Goal: Task Accomplishment & Management: Manage account settings

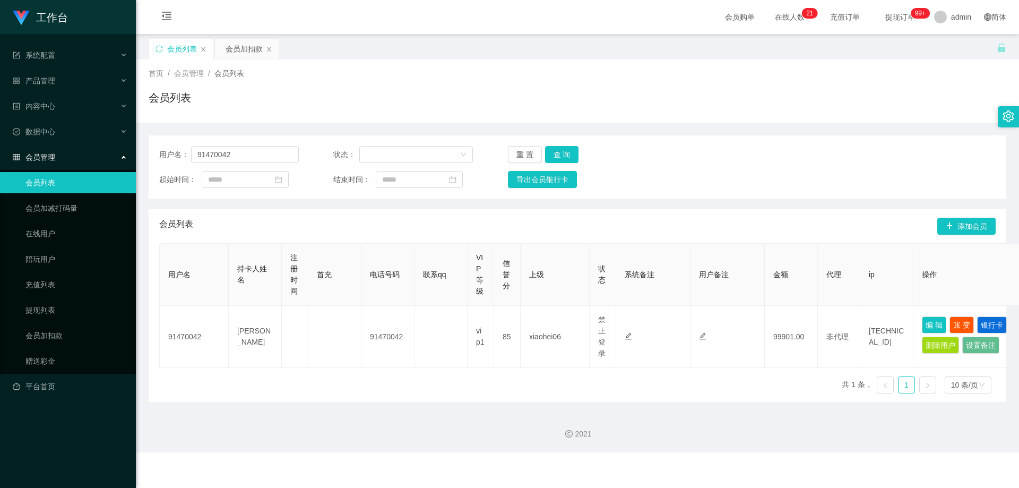
click at [152, 154] on div "用户名： 91470042 状态： 重 置 查 询 起始时间： 结束时间： 导出会员银行卡" at bounding box center [578, 166] width 858 height 63
type input "blueangel0917"
click at [561, 151] on button "查 询" at bounding box center [562, 154] width 34 height 17
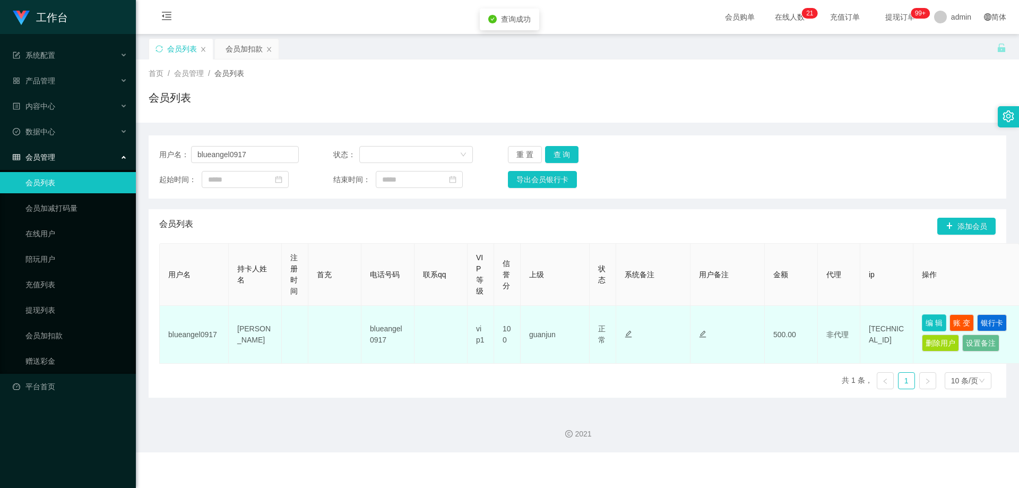
click at [931, 325] on button "编 辑" at bounding box center [934, 322] width 24 height 17
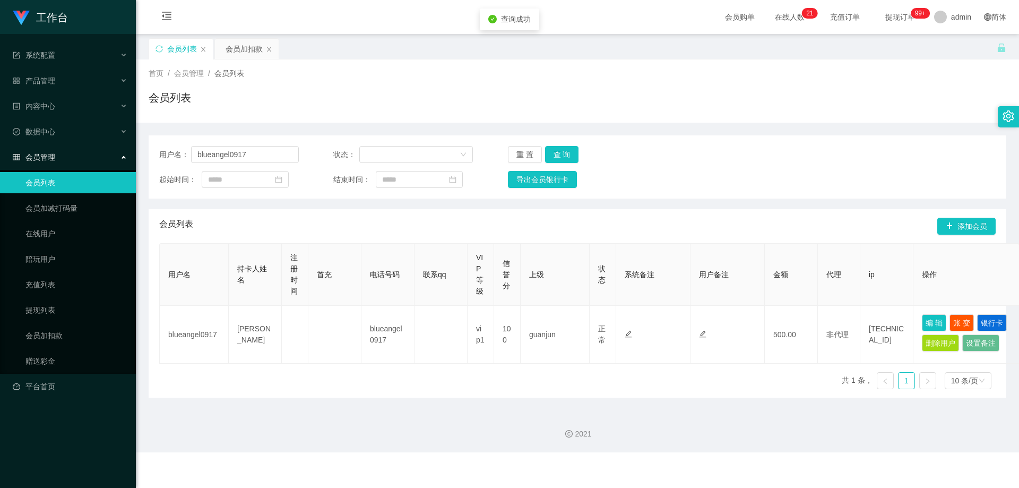
type input "blueangel0917"
type input "[PERSON_NAME]"
type input "100"
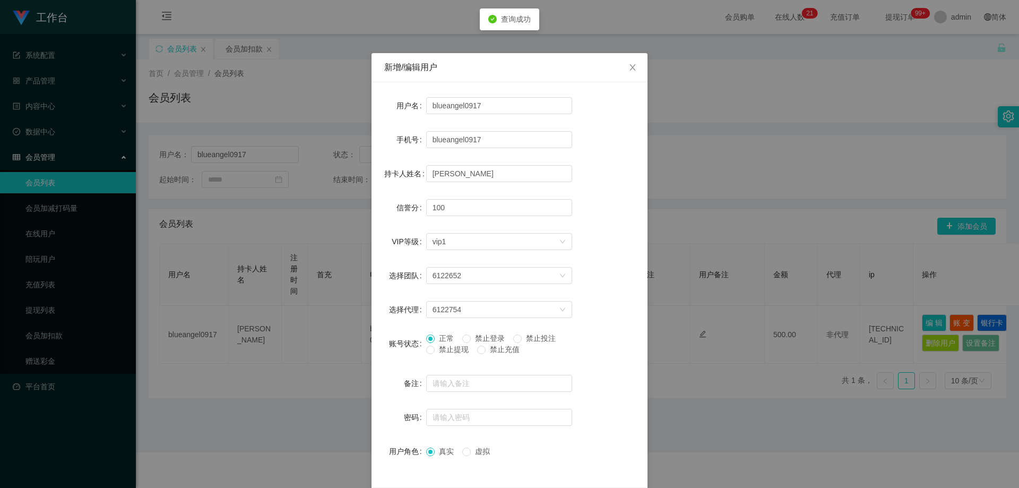
click at [435, 349] on span "禁止提现" at bounding box center [454, 349] width 38 height 8
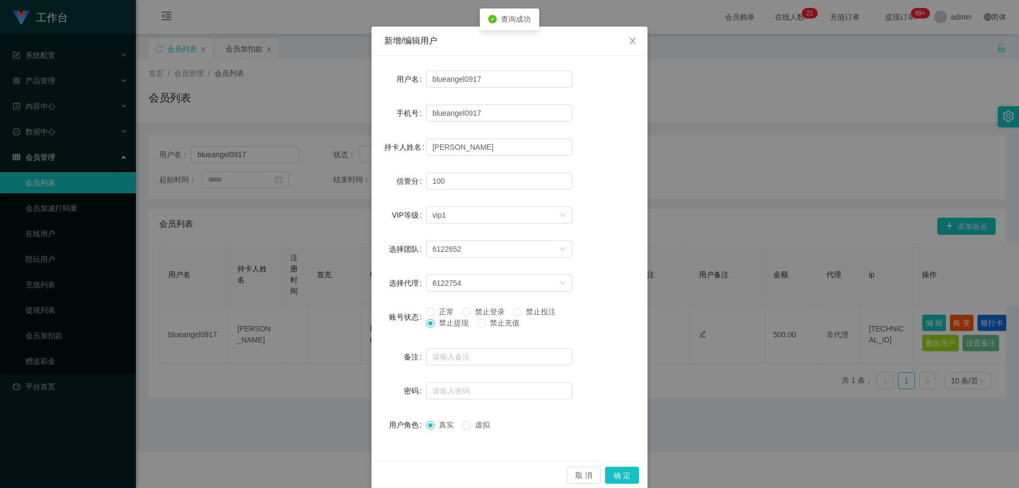
scroll to position [41, 0]
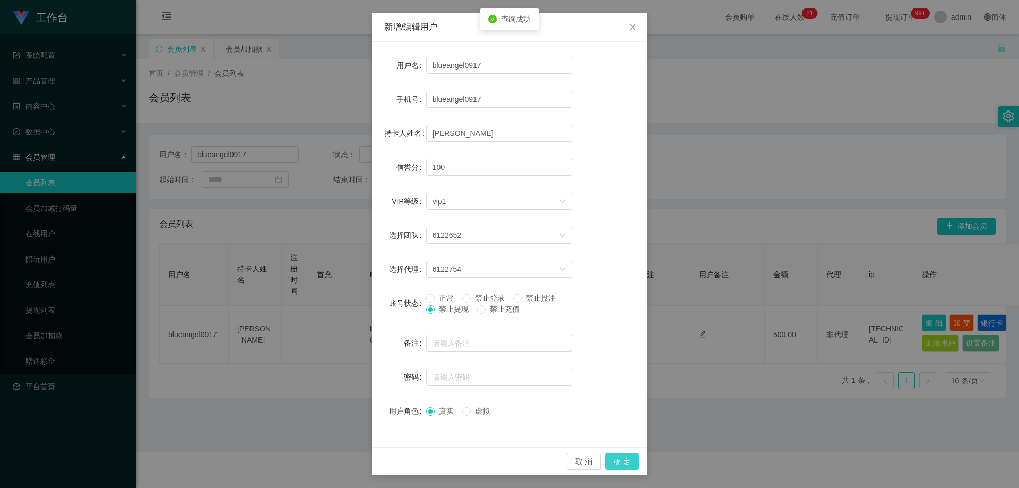
drag, startPoint x: 633, startPoint y: 461, endPoint x: 634, endPoint y: 449, distance: 11.7
click at [632, 460] on button "确 定" at bounding box center [622, 461] width 34 height 17
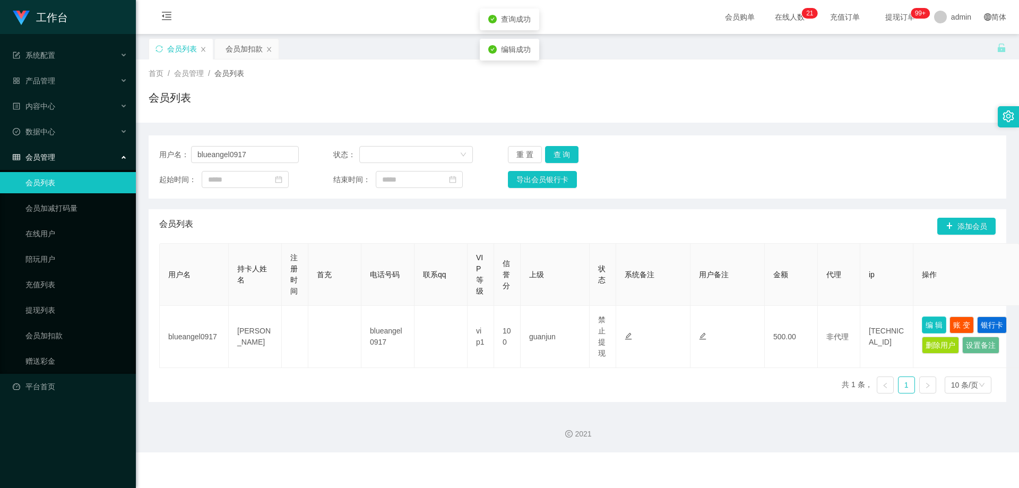
scroll to position [0, 0]
drag, startPoint x: 271, startPoint y: 150, endPoint x: 436, endPoint y: 172, distance: 166.6
click at [7, 142] on section "工作台 系统配置 产品管理 内容中心 数据中心 会员管理 会员列表 会员加减打码量 在线用户 陪玩用户 充值列表 提现列表 会员加扣款 赠送彩金 平台首页 保…" at bounding box center [509, 226] width 1019 height 452
paste input "90596069"
type input "90596069"
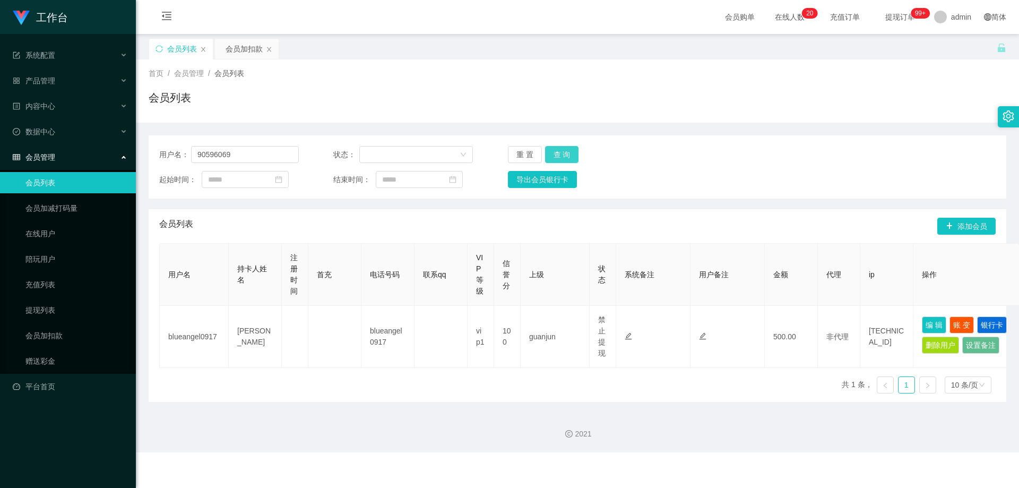
click at [566, 148] on button "查 询" at bounding box center [562, 154] width 34 height 17
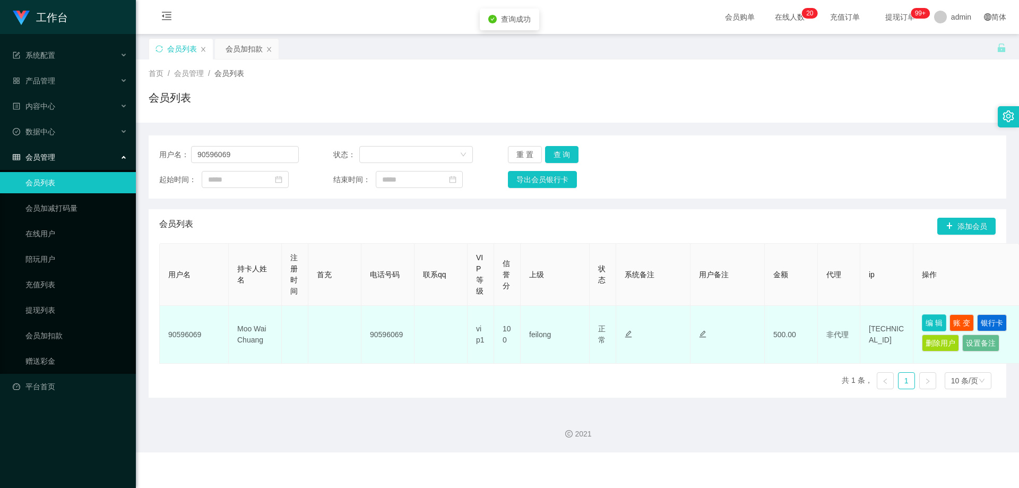
click at [927, 323] on button "编 辑" at bounding box center [934, 322] width 24 height 17
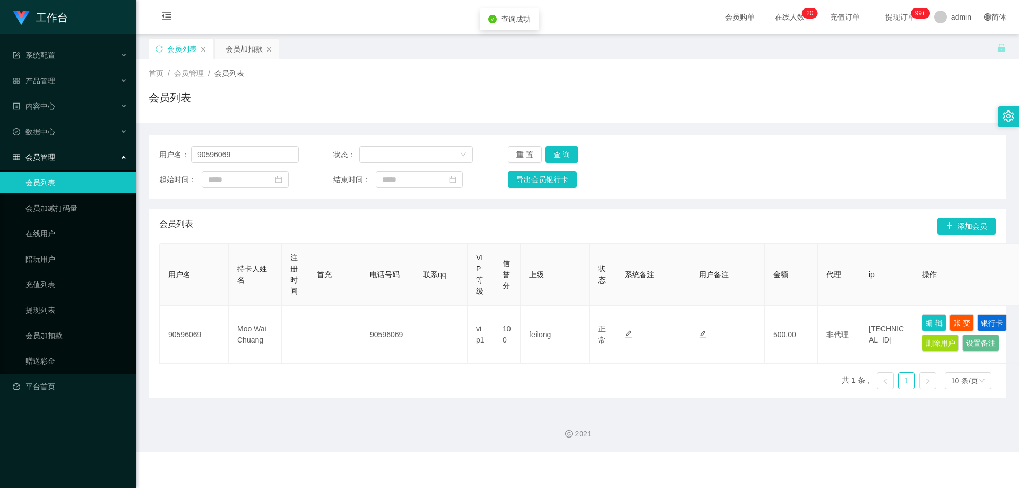
type input "90596069"
type input "Moo Wai Chuang"
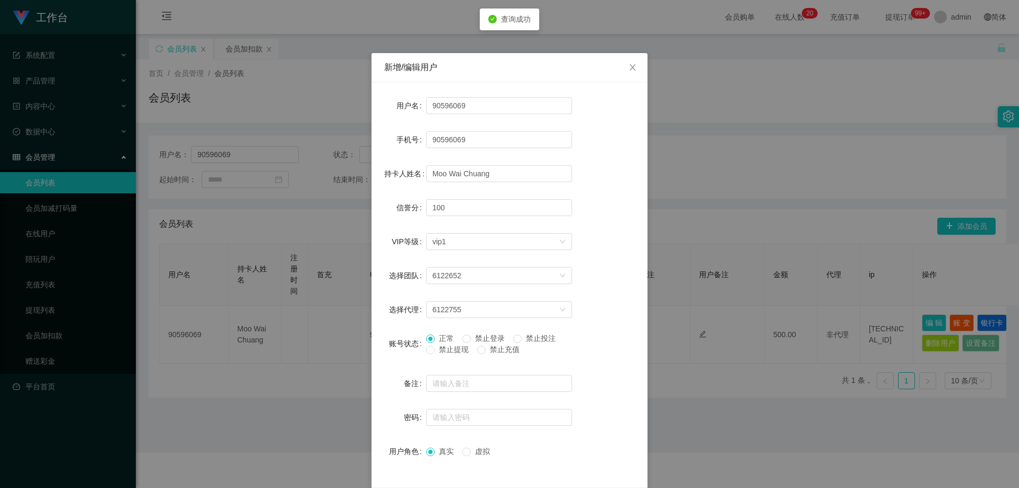
click at [436, 351] on span "禁止提现" at bounding box center [454, 349] width 38 height 8
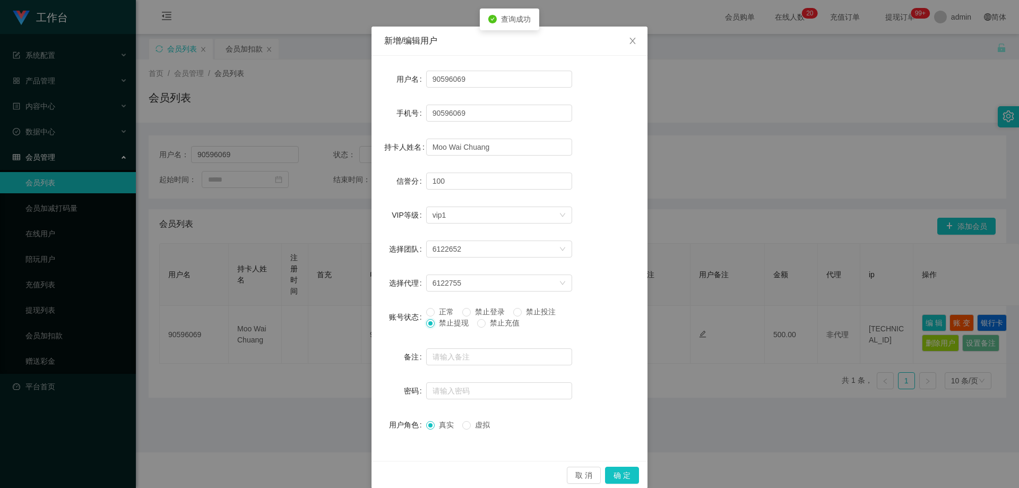
scroll to position [41, 0]
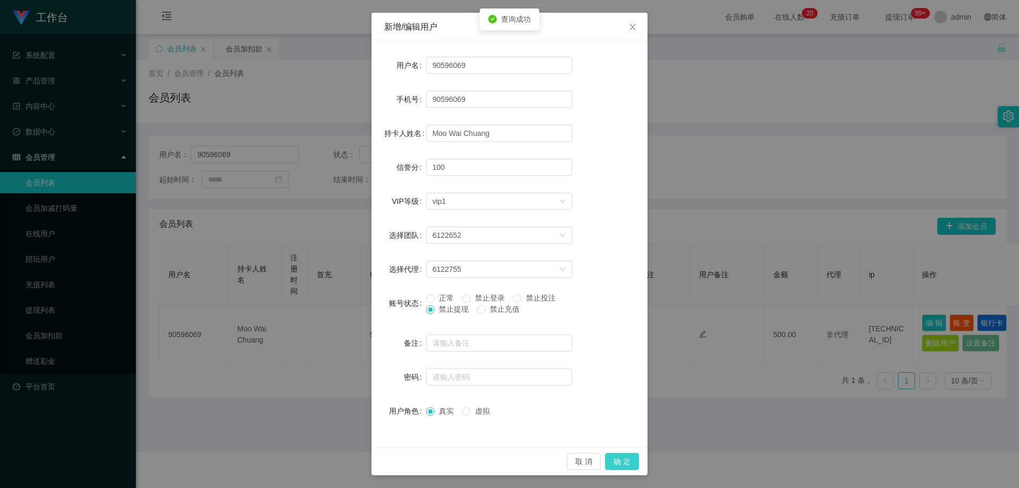
click at [612, 459] on button "确 定" at bounding box center [622, 461] width 34 height 17
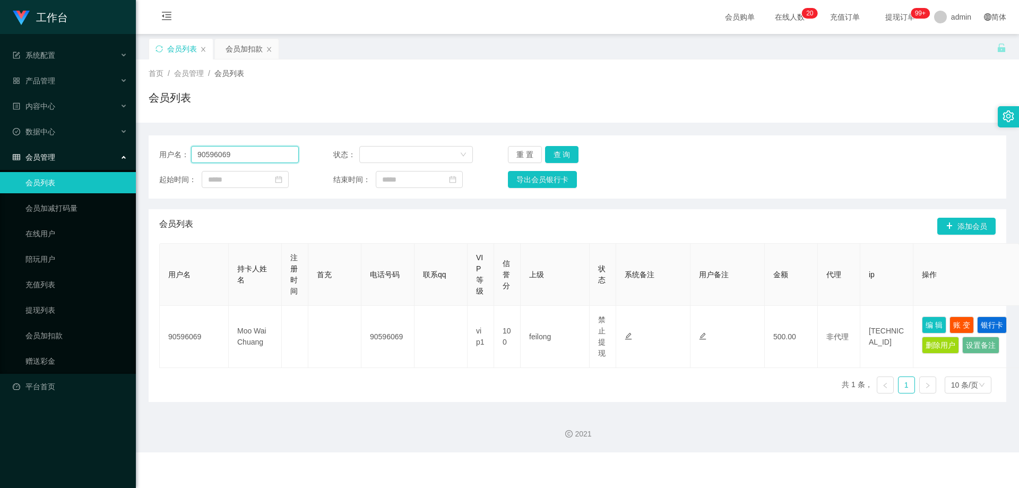
drag, startPoint x: 152, startPoint y: 156, endPoint x: 158, endPoint y: 167, distance: 12.6
click at [136, 158] on main "关闭左侧 关闭右侧 关闭其它 刷新页面 会员列表 会员加扣款 首页 / 会员管理 / 会员列表 / 会员列表 用户名： 90596069 状态： 重 置 查 …" at bounding box center [577, 218] width 883 height 369
paste input "658557819"
type input "6585578199"
drag, startPoint x: 558, startPoint y: 151, endPoint x: 571, endPoint y: 161, distance: 17.0
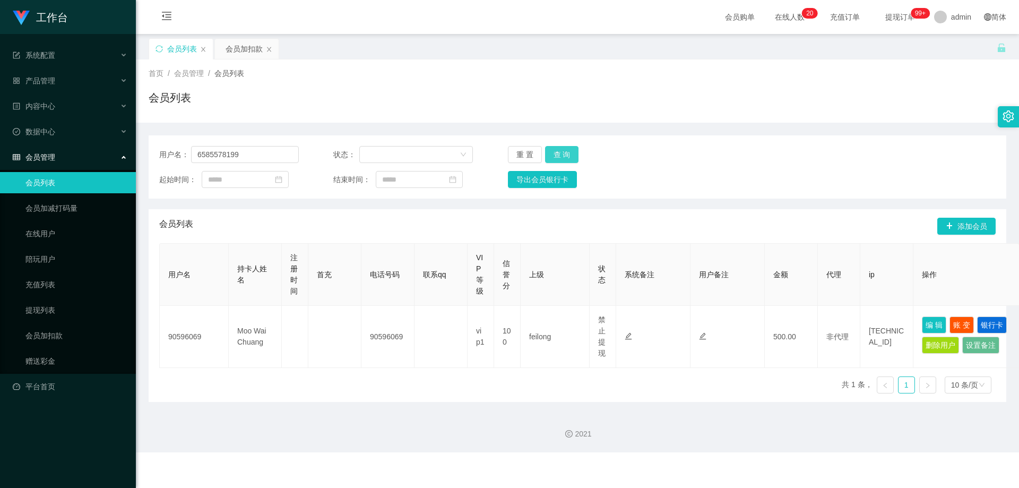
click at [558, 151] on button "查 询" at bounding box center [562, 154] width 34 height 17
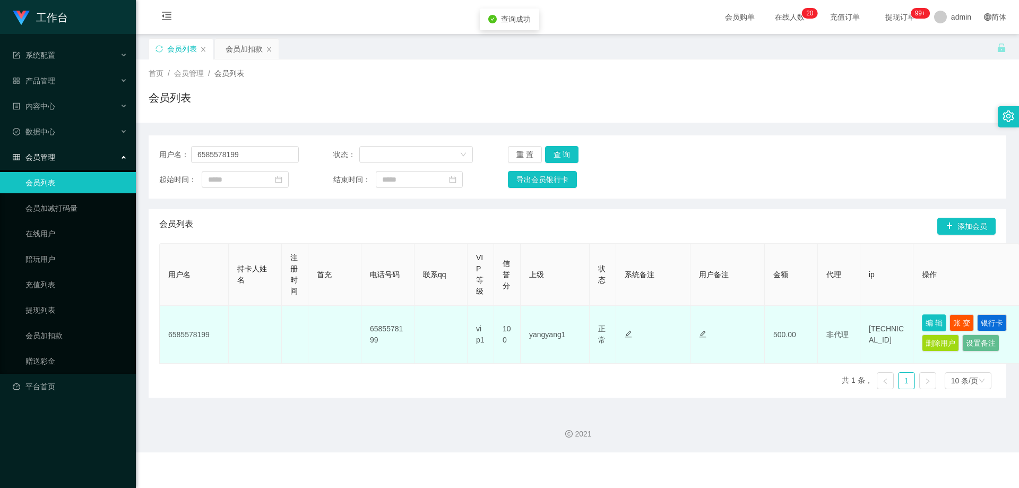
click at [925, 319] on button "编 辑" at bounding box center [934, 322] width 24 height 17
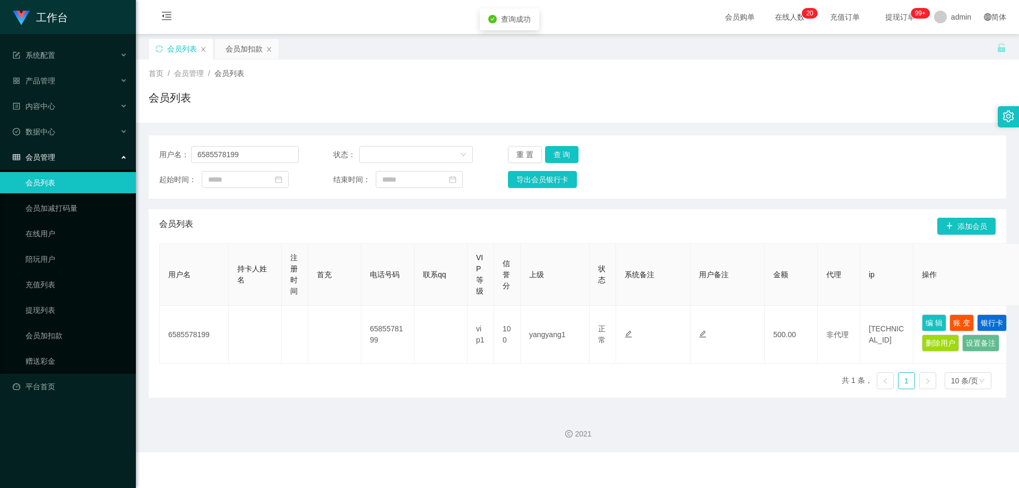
type input "6585578199"
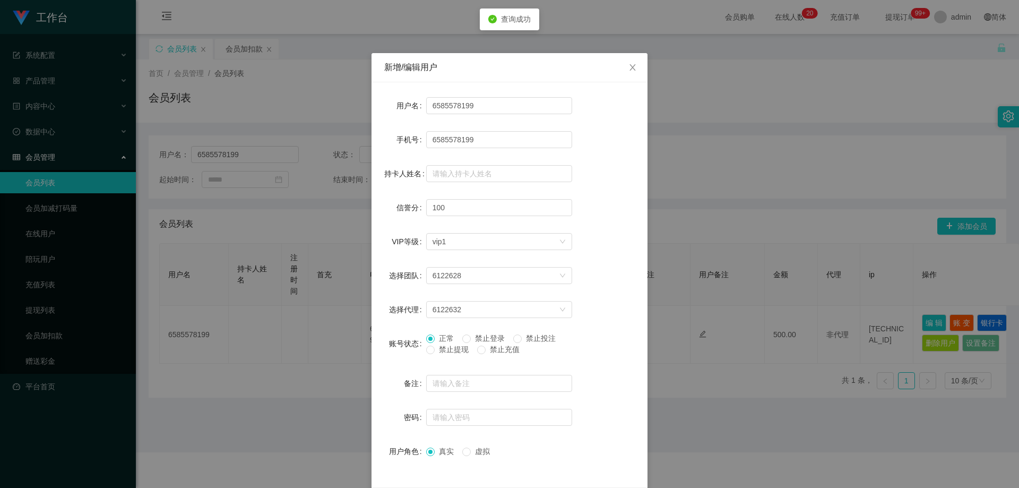
click at [447, 347] on span "禁止提现" at bounding box center [454, 349] width 38 height 8
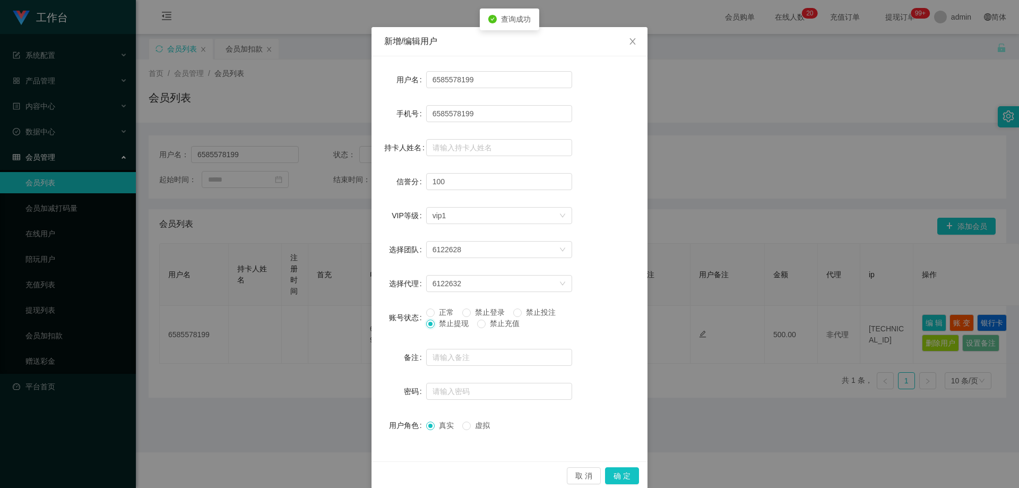
scroll to position [41, 0]
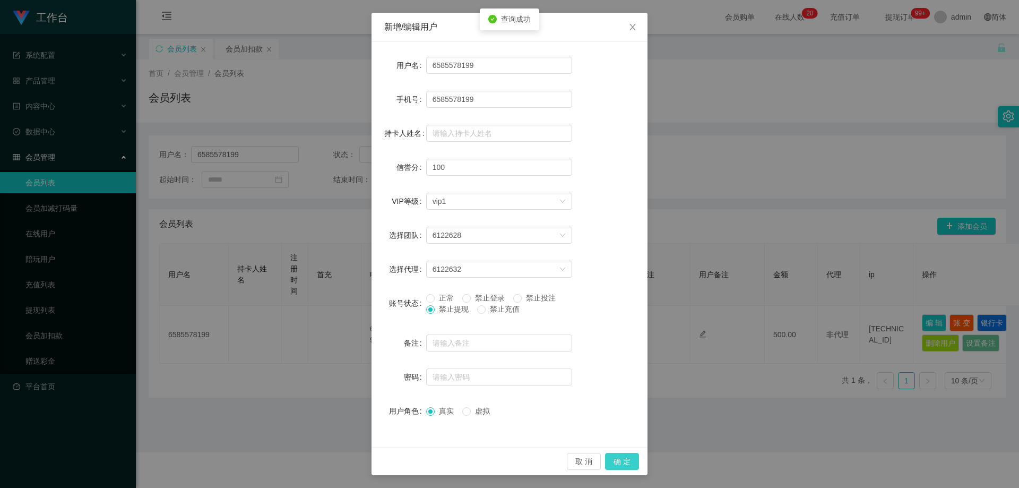
click at [625, 460] on button "确 定" at bounding box center [622, 461] width 34 height 17
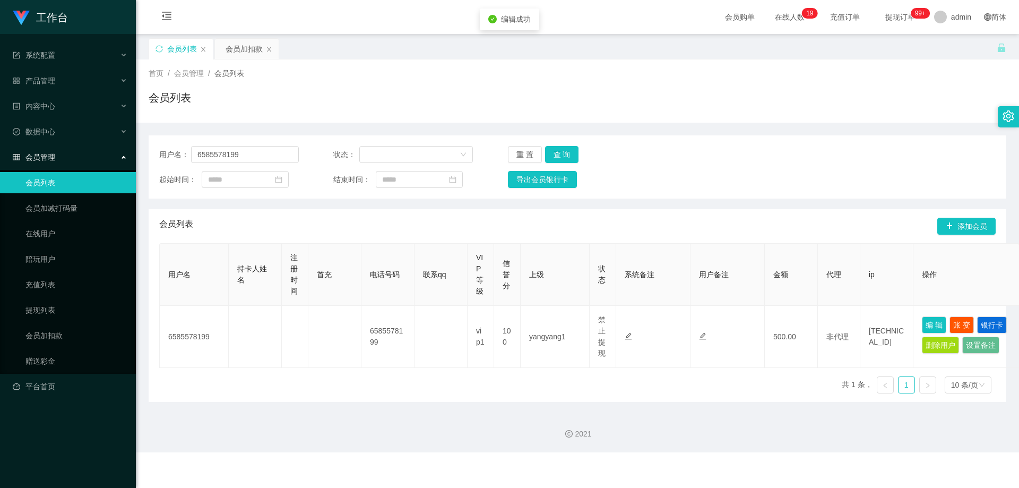
drag, startPoint x: 469, startPoint y: 213, endPoint x: 452, endPoint y: 209, distance: 17.5
click at [469, 213] on div "会员列表 添加会员" at bounding box center [577, 226] width 836 height 34
drag, startPoint x: 267, startPoint y: 157, endPoint x: 169, endPoint y: 173, distance: 99.5
click at [95, 147] on section "工作台 系统配置 产品管理 内容中心 数据中心 会员管理 会员列表 会员加减打码量 在线用户 陪玩用户 充值列表 提现列表 会员加扣款 赠送彩金 平台首页 保…" at bounding box center [509, 226] width 1019 height 452
paste input "Colalin1997"
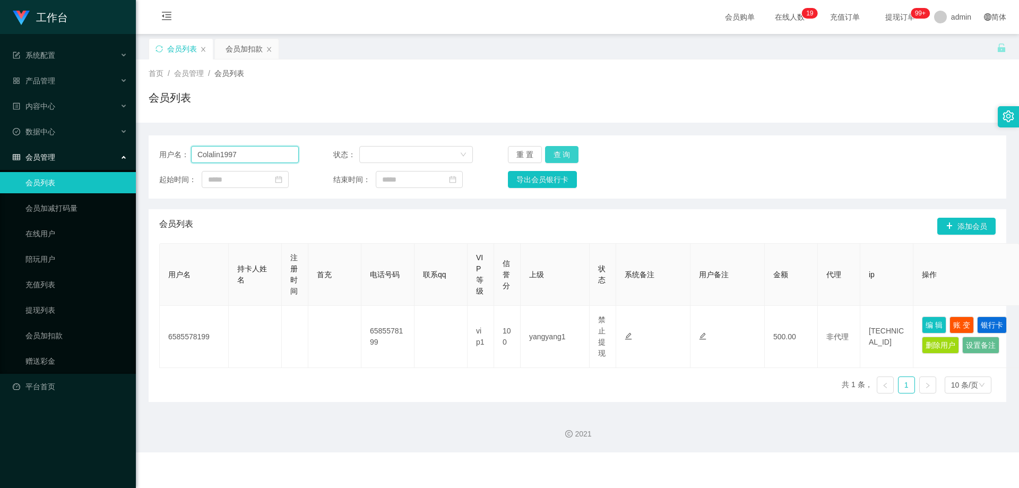
type input "Colalin1997"
click at [553, 155] on button "查 询" at bounding box center [562, 154] width 34 height 17
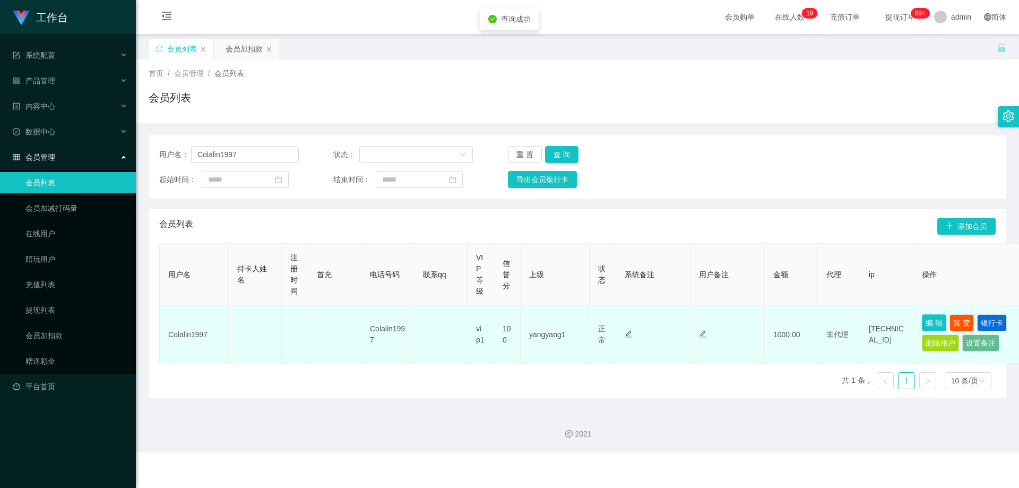
click at [932, 325] on button "编 辑" at bounding box center [934, 322] width 24 height 17
type input "Colalin1997"
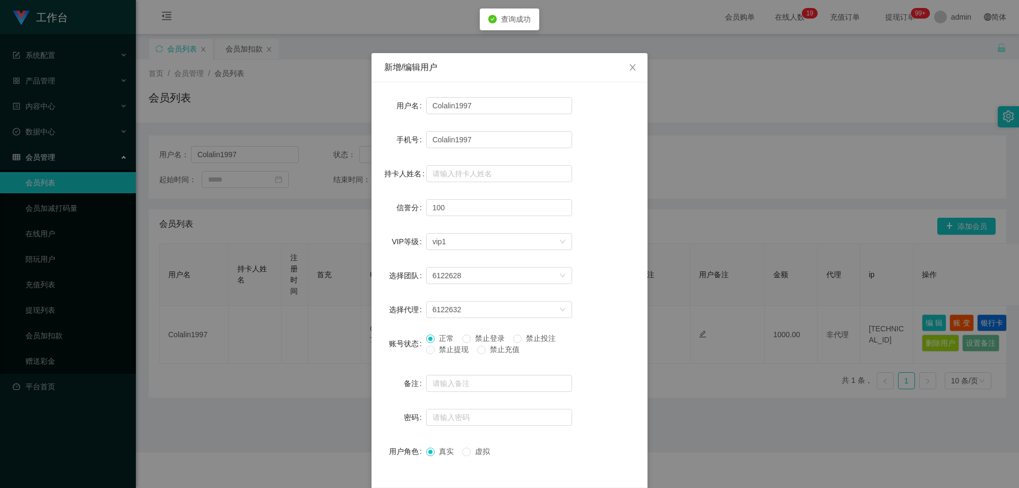
click at [445, 352] on span "禁止提现" at bounding box center [454, 349] width 38 height 8
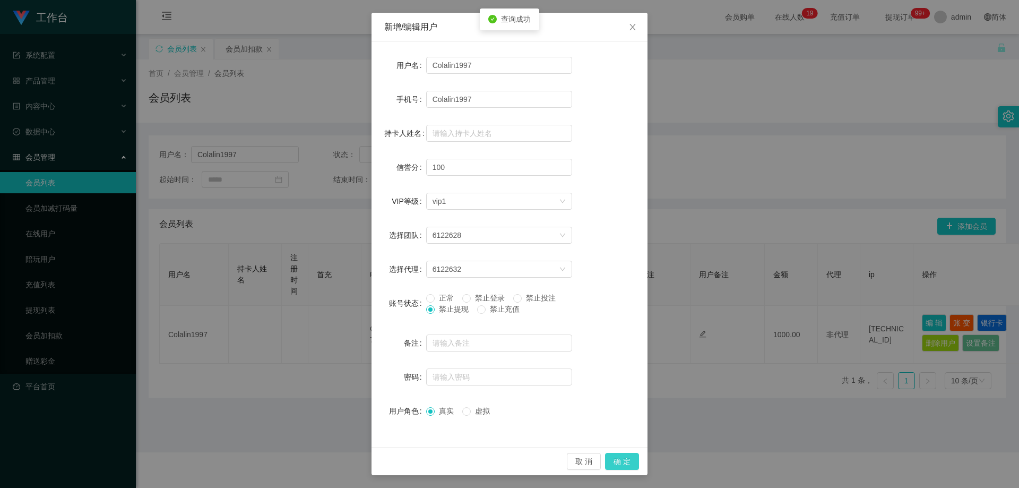
click at [607, 463] on button "确 定" at bounding box center [622, 461] width 34 height 17
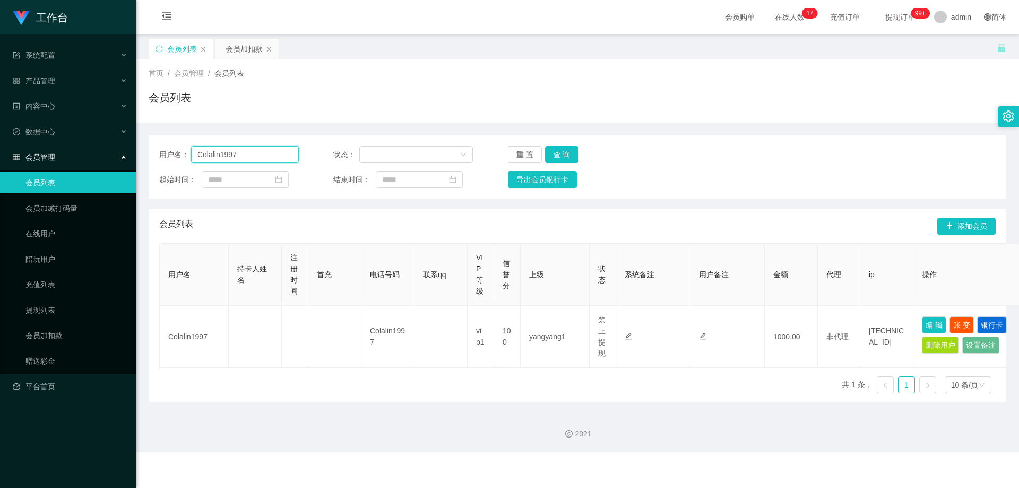
drag, startPoint x: 243, startPoint y: 151, endPoint x: 115, endPoint y: 155, distance: 128.0
click at [115, 155] on section "工作台 系统配置 产品管理 内容中心 数据中心 会员管理 会员列表 会员加减打码量 在线用户 陪玩用户 充值列表 提现列表 会员加扣款 赠送彩金 平台首页 保…" at bounding box center [509, 226] width 1019 height 452
paste input "L6371"
type input "L6371"
click at [554, 153] on button "查 询" at bounding box center [562, 154] width 34 height 17
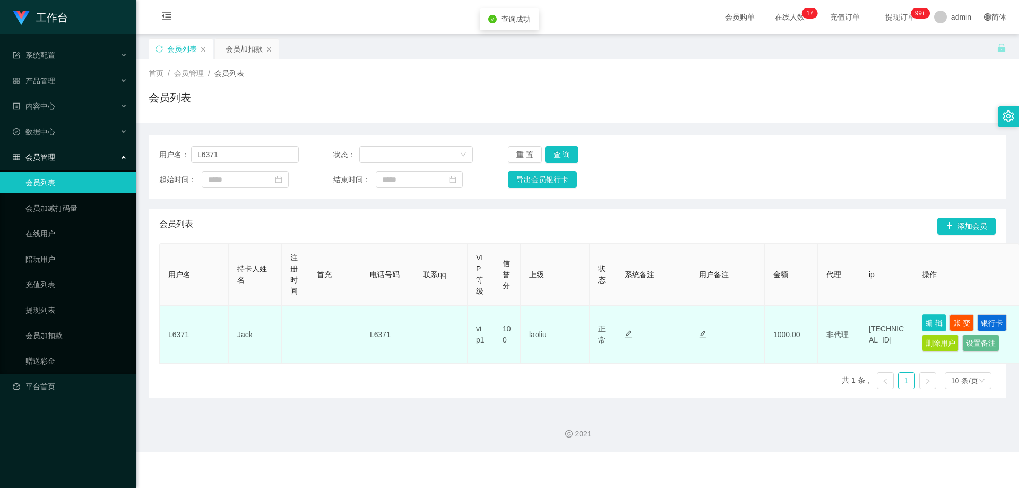
click at [937, 324] on button "编 辑" at bounding box center [934, 322] width 24 height 17
type input "L6371"
type input "Jack"
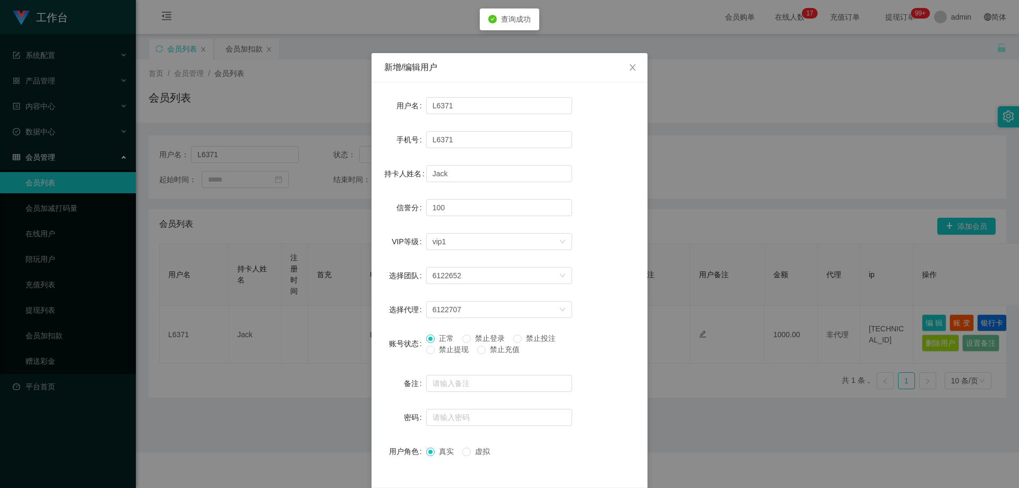
drag, startPoint x: 454, startPoint y: 353, endPoint x: 461, endPoint y: 352, distance: 6.5
click at [458, 352] on span "禁止提现" at bounding box center [454, 349] width 38 height 8
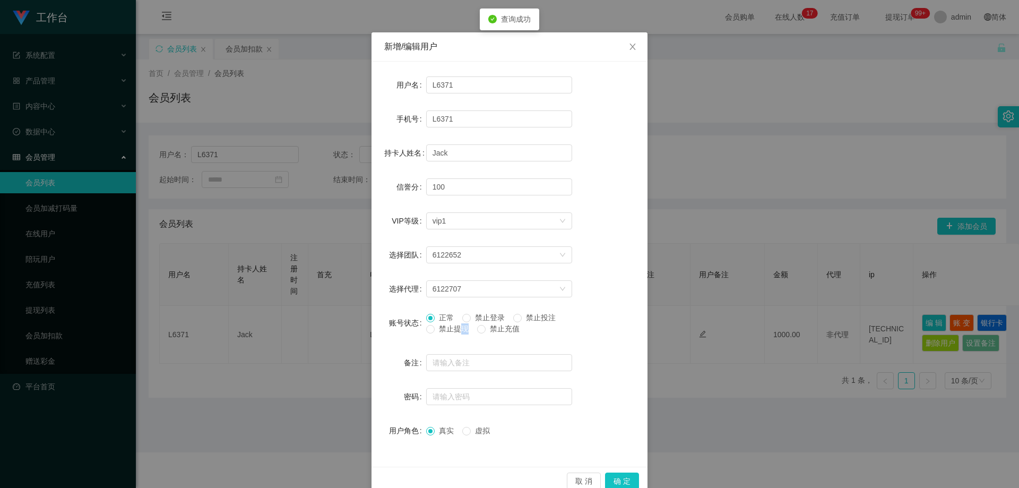
scroll to position [41, 0]
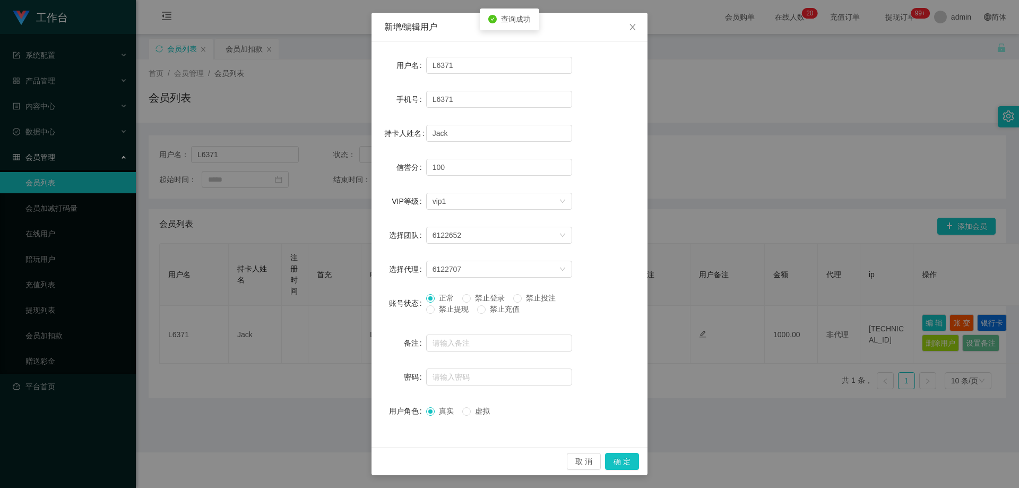
click at [417, 311] on div "账号状态" at bounding box center [405, 302] width 42 height 21
click at [619, 465] on button "确 定" at bounding box center [622, 461] width 34 height 17
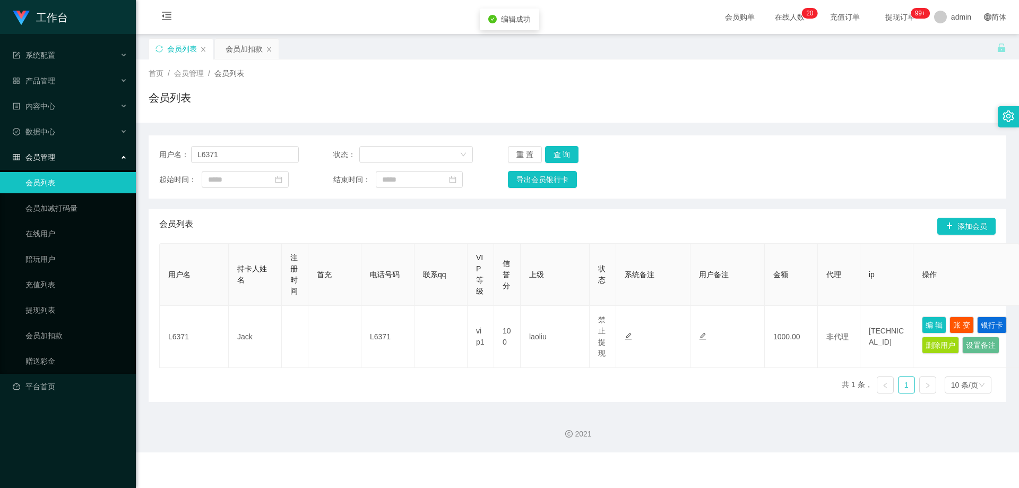
click at [481, 222] on div "会员列表 添加会员" at bounding box center [577, 226] width 836 height 34
drag, startPoint x: 95, startPoint y: 160, endPoint x: 141, endPoint y: 166, distance: 46.5
click at [94, 160] on section "工作台 系统配置 产品管理 内容中心 数据中心 会员管理 会员列表 会员加减打码量 在线用户 陪玩用户 充值列表 提现列表 会员加扣款 赠送彩金 平台首页 保…" at bounding box center [509, 226] width 1019 height 452
paste input "William1982"
type input "William1982"
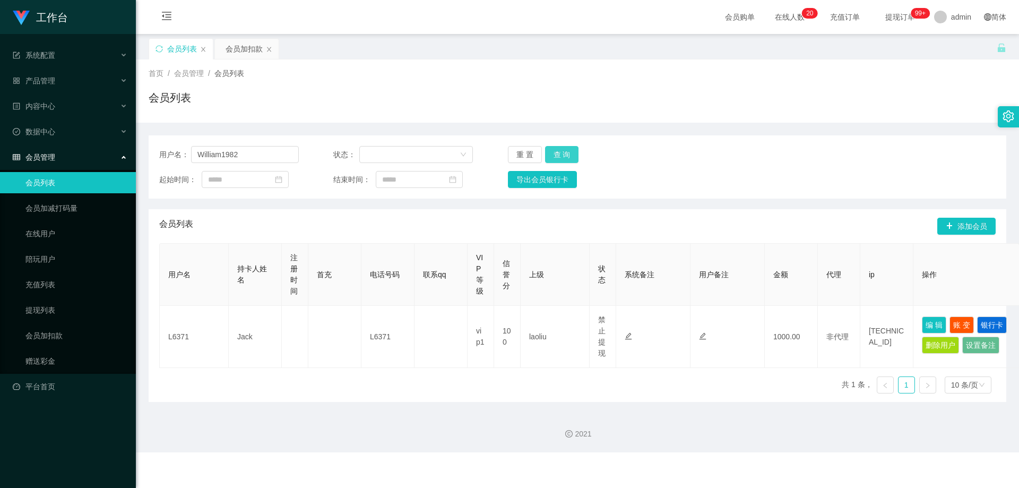
click at [558, 148] on button "查 询" at bounding box center [562, 154] width 34 height 17
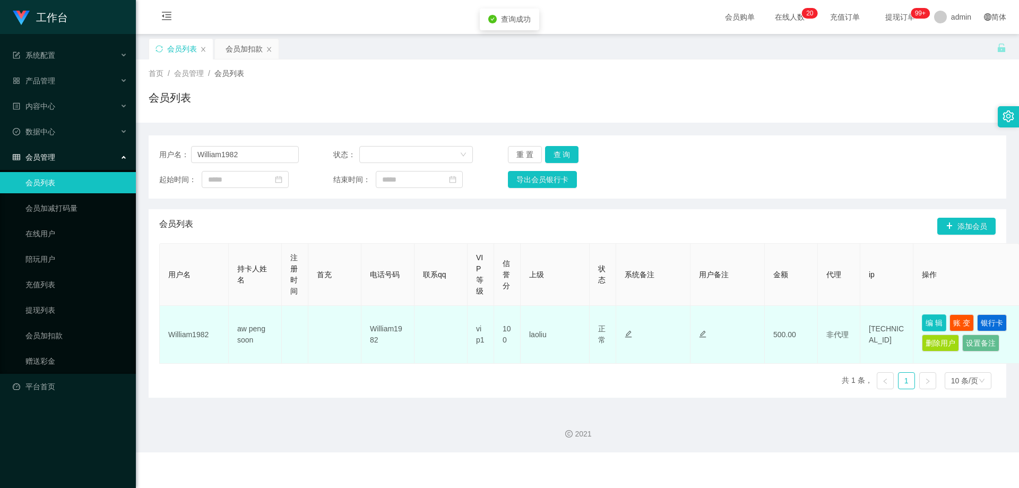
click at [927, 326] on button "编 辑" at bounding box center [934, 322] width 24 height 17
type input "William1982"
type input "aw peng soon"
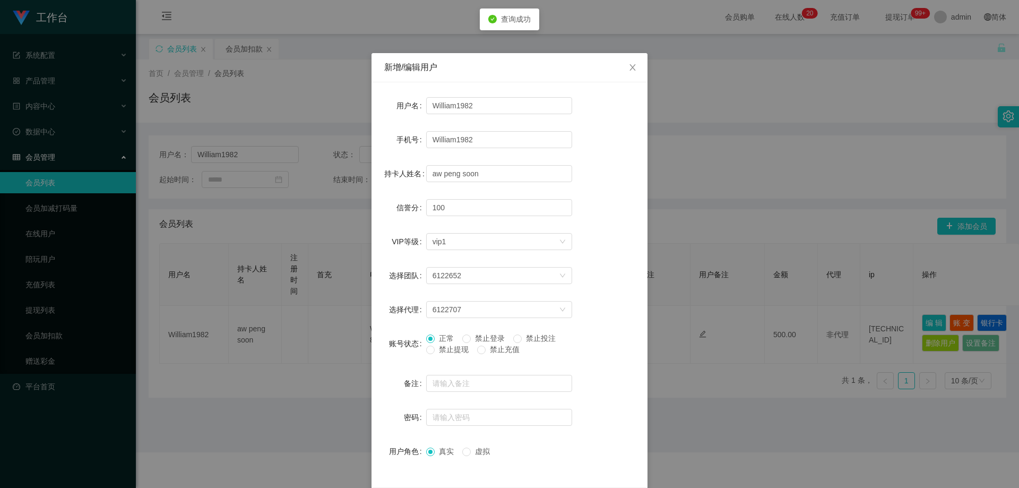
click at [435, 349] on span "禁止提现" at bounding box center [454, 349] width 38 height 8
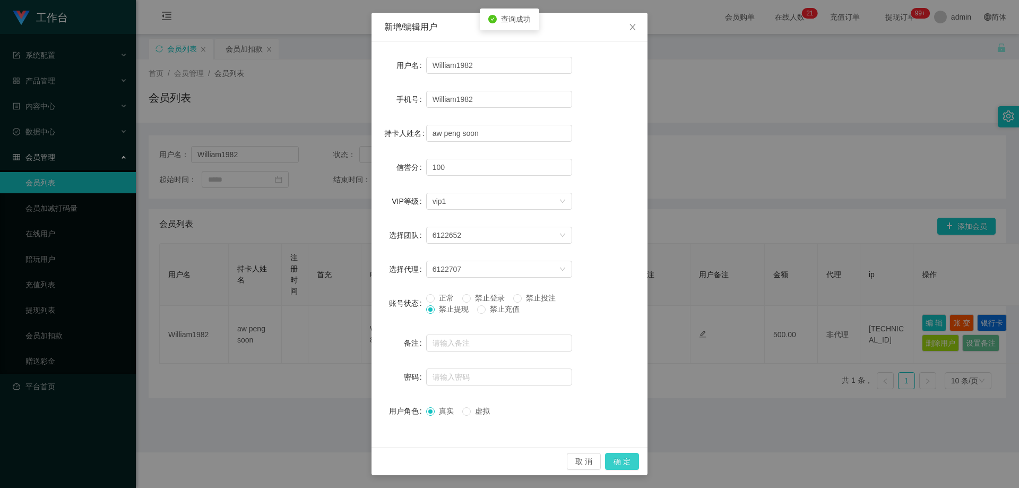
click at [616, 455] on button "确 定" at bounding box center [622, 461] width 34 height 17
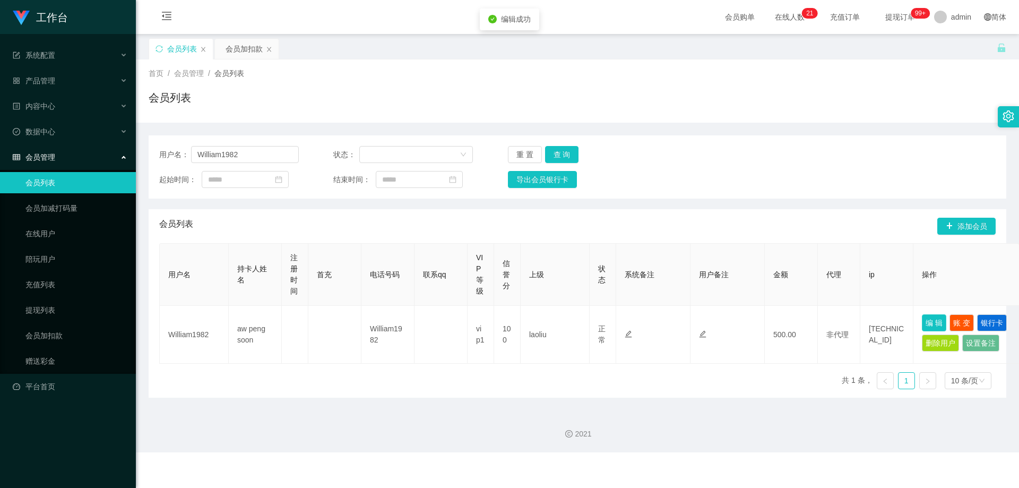
scroll to position [0, 0]
click at [451, 234] on div "会员列表 添加会员" at bounding box center [577, 226] width 836 height 34
drag, startPoint x: 252, startPoint y: 157, endPoint x: 219, endPoint y: 161, distance: 33.1
click at [137, 160] on main "关闭左侧 关闭右侧 关闭其它 刷新页面 会员列表 会员加扣款 首页 / 会员管理 / 会员列表 / 会员列表 用户名： William1982 状态： 重 置…" at bounding box center [577, 218] width 883 height 369
paste input "sJustin"
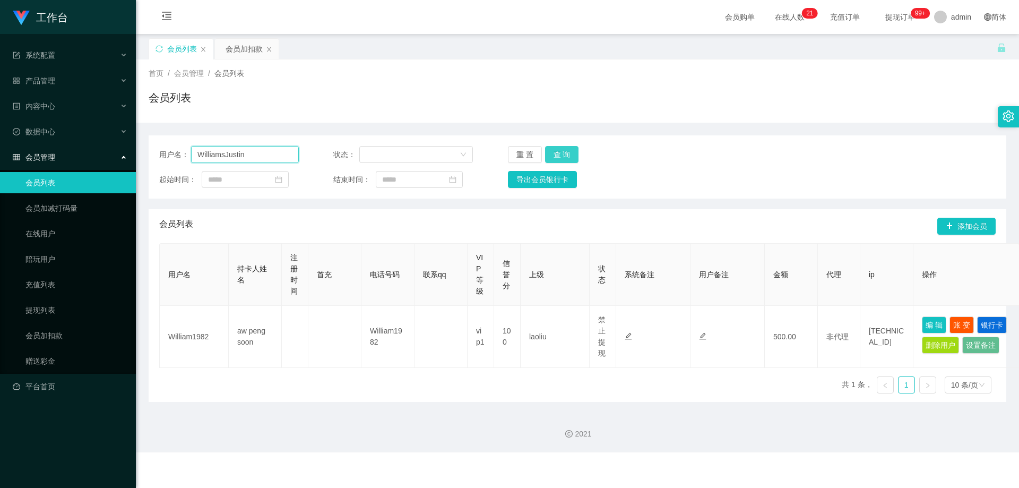
type input "WilliamsJustin"
click at [554, 159] on button "查 询" at bounding box center [562, 154] width 34 height 17
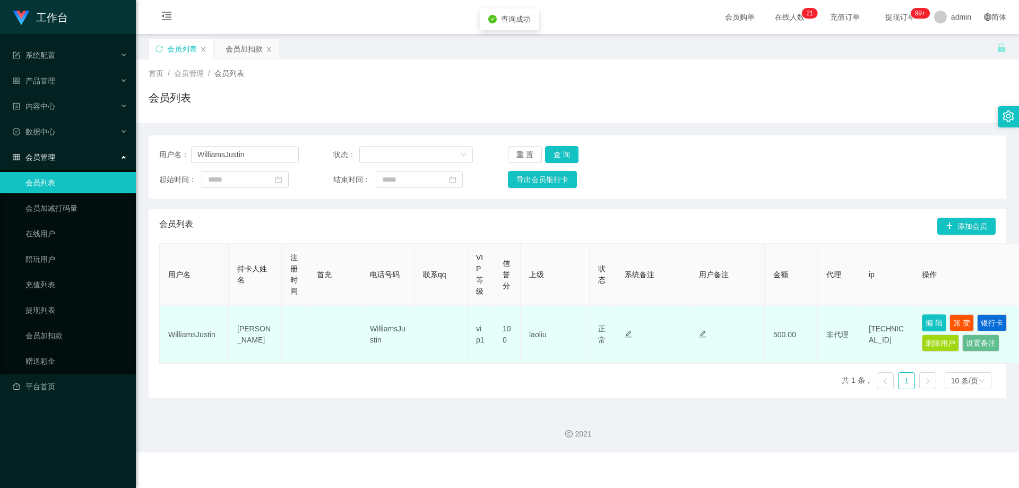
click at [932, 318] on button "编 辑" at bounding box center [934, 322] width 24 height 17
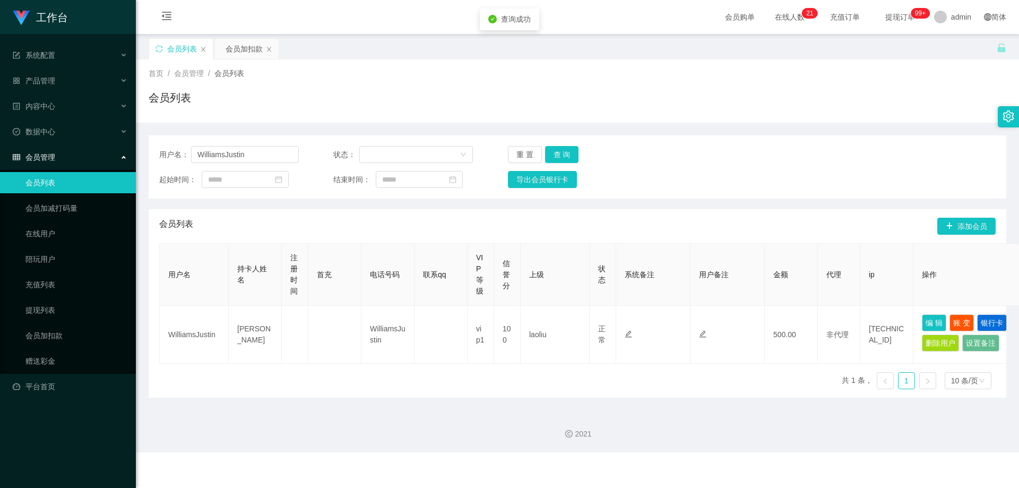
type input "WilliamsJustin"
type input "[PERSON_NAME]"
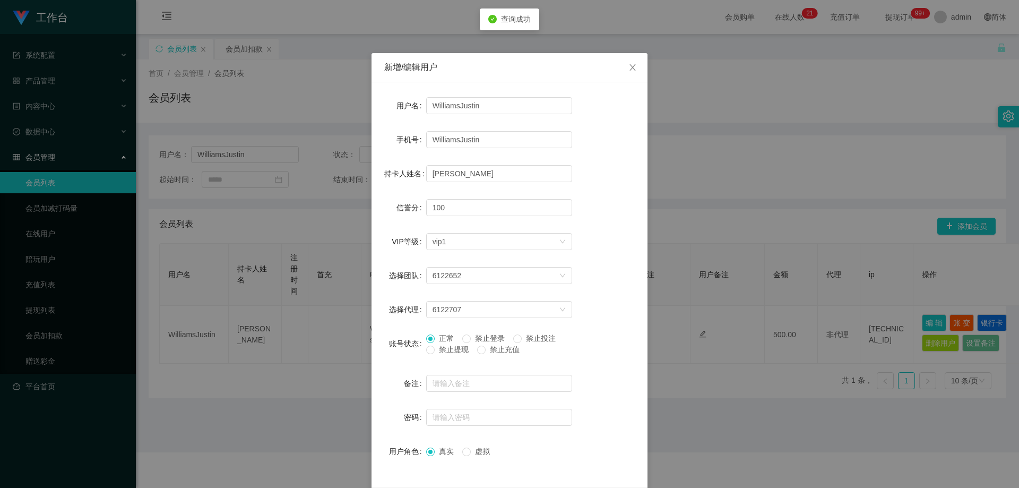
click at [439, 347] on span "禁止提现" at bounding box center [454, 349] width 38 height 8
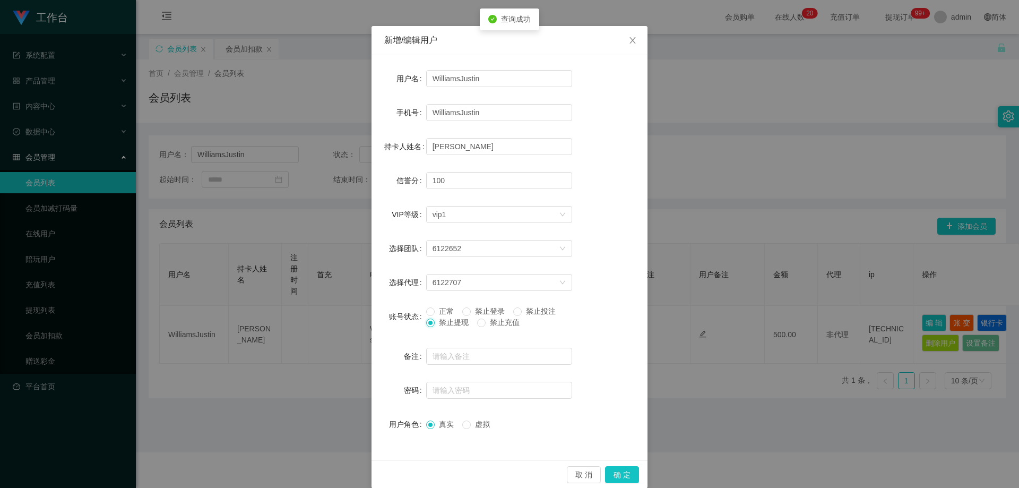
scroll to position [41, 0]
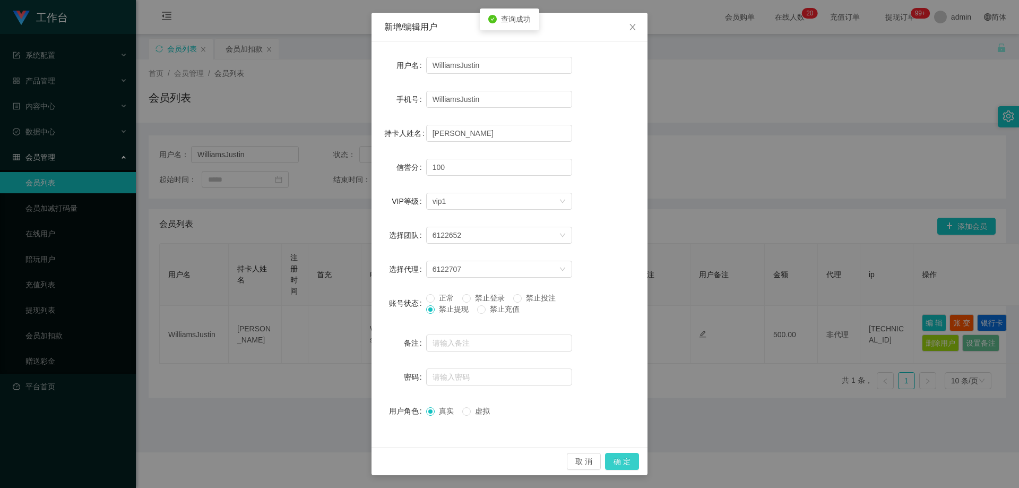
click at [621, 457] on button "确 定" at bounding box center [622, 461] width 34 height 17
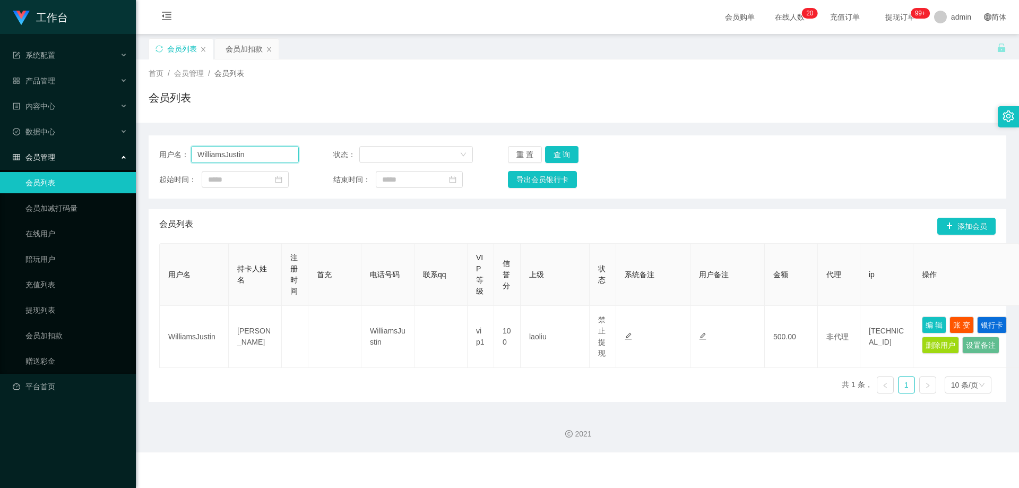
drag, startPoint x: 258, startPoint y: 157, endPoint x: 158, endPoint y: 165, distance: 100.6
click at [140, 161] on main "关闭左侧 关闭右侧 关闭其它 刷新页面 会员列表 会员加扣款 首页 / 会员管理 / 会员列表 / 会员列表 用户名： WilliamsJustin 状态： …" at bounding box center [577, 218] width 883 height 369
paste input "Leon2025"
type input "Leon2025"
click at [557, 154] on button "查 询" at bounding box center [562, 154] width 34 height 17
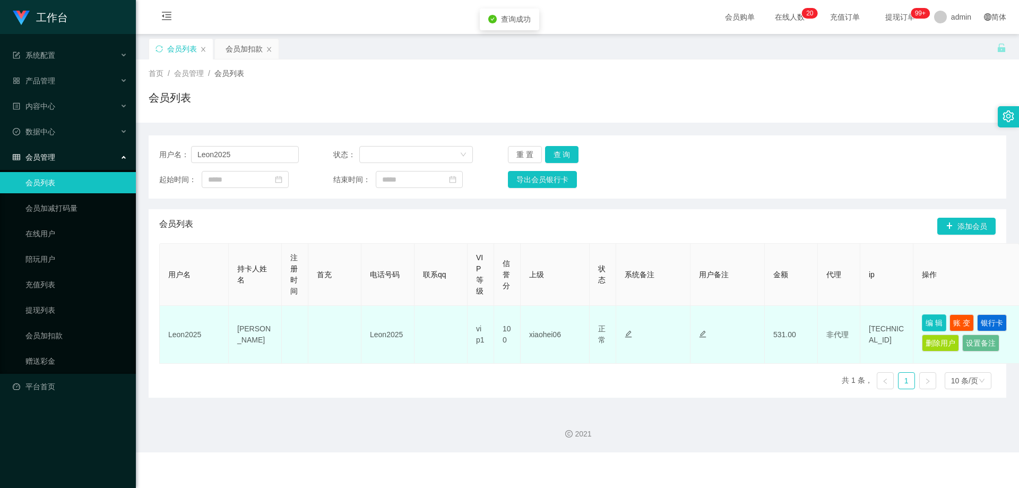
click at [934, 319] on button "编 辑" at bounding box center [934, 322] width 24 height 17
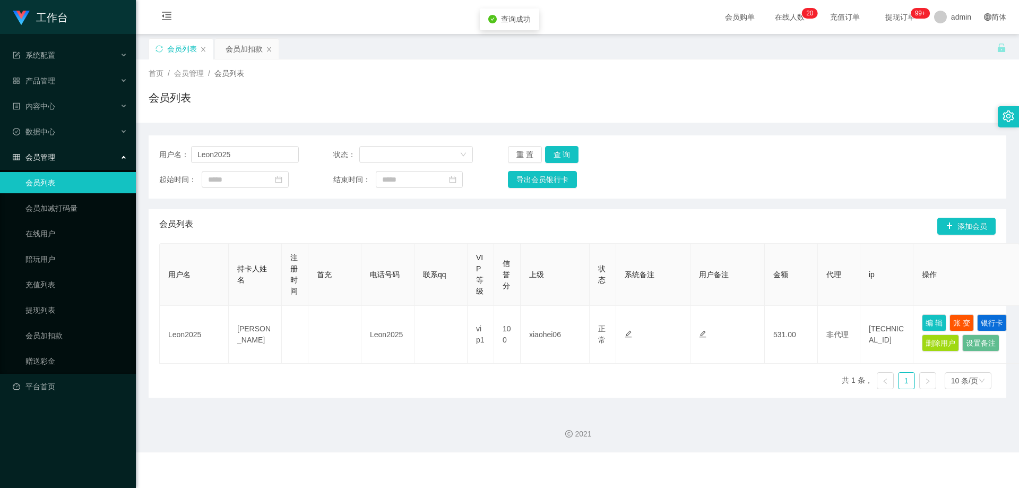
type input "Leon2025"
type input "[PERSON_NAME]"
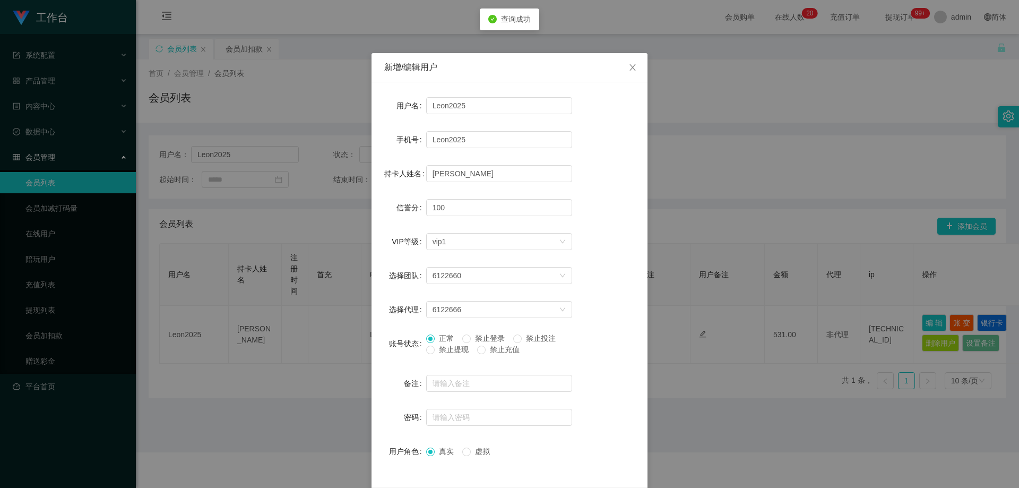
click at [438, 351] on span "禁止提现" at bounding box center [454, 349] width 38 height 8
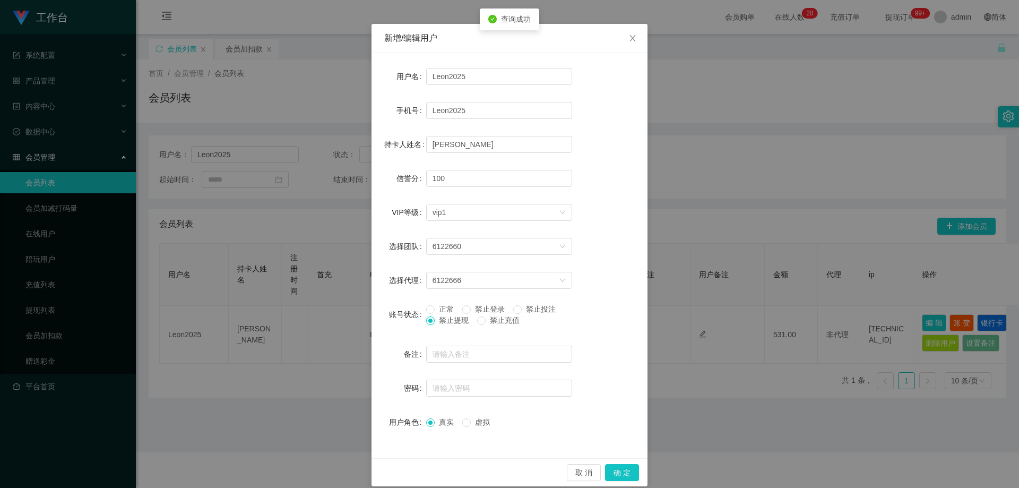
scroll to position [41, 0]
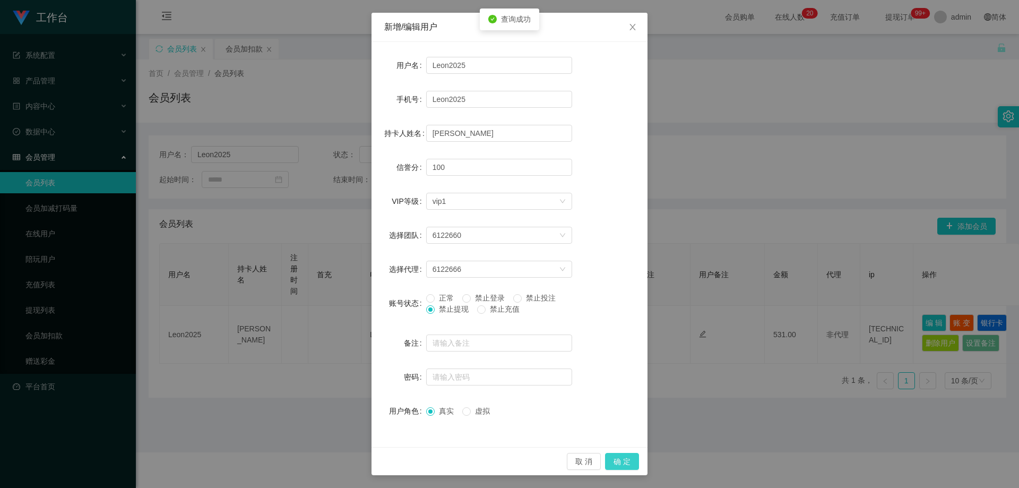
drag, startPoint x: 630, startPoint y: 467, endPoint x: 637, endPoint y: 455, distance: 13.6
click at [629, 465] on button "确 定" at bounding box center [622, 461] width 34 height 17
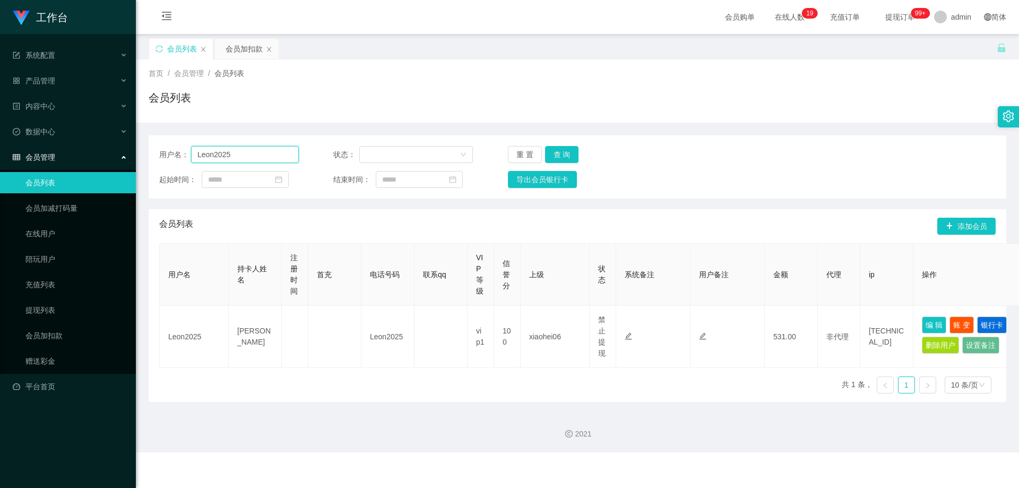
drag, startPoint x: 249, startPoint y: 150, endPoint x: 377, endPoint y: 169, distance: 129.3
click at [135, 145] on section "工作台 系统配置 产品管理 内容中心 数据中心 会员管理 会员列表 会员加减打码量 在线用户 陪玩用户 充值列表 提现列表 会员加扣款 赠送彩金 平台首页 保…" at bounding box center [509, 226] width 1019 height 452
paste input "98841559"
type input "98841559"
drag, startPoint x: 554, startPoint y: 150, endPoint x: 715, endPoint y: 215, distance: 174.2
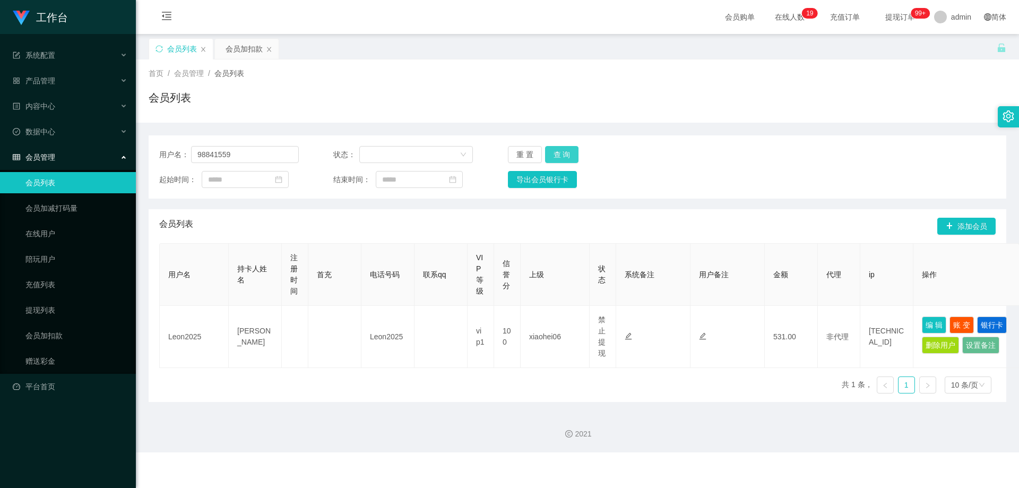
click at [554, 150] on button "查 询" at bounding box center [562, 154] width 34 height 17
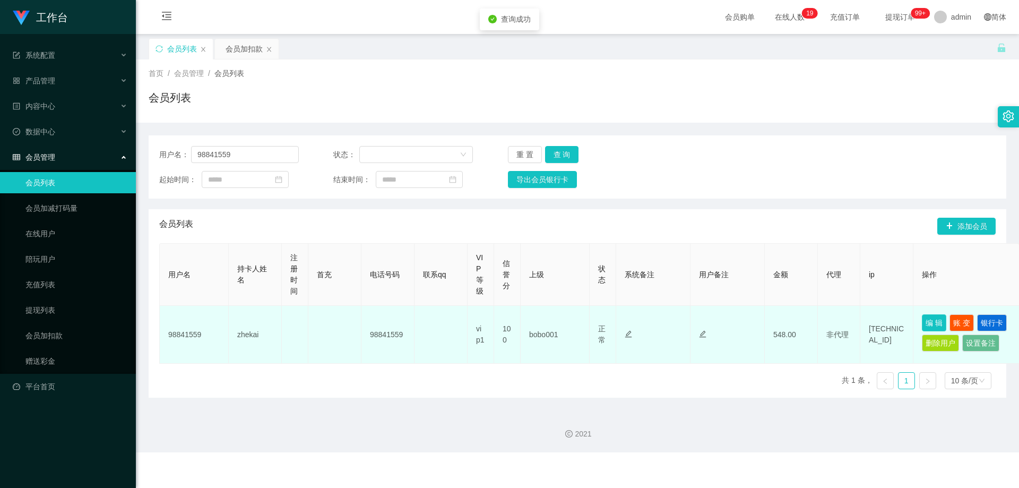
click at [930, 323] on button "编 辑" at bounding box center [934, 322] width 24 height 17
type input "98841559"
type input "zhekai"
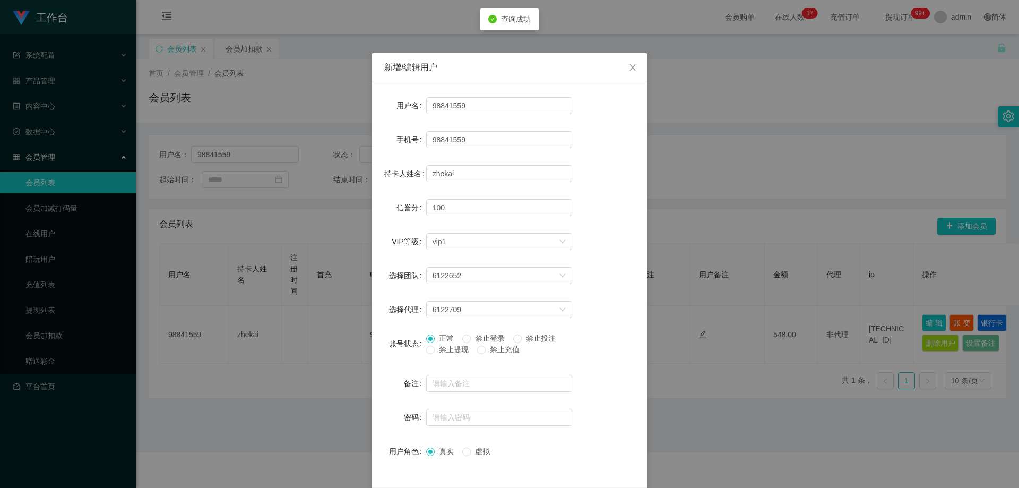
click at [445, 349] on span "禁止提现" at bounding box center [454, 349] width 38 height 8
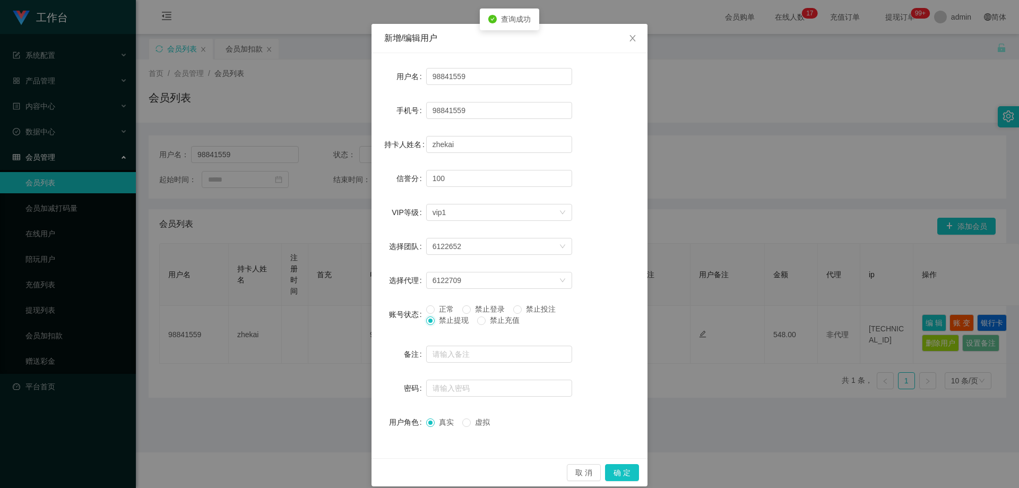
scroll to position [41, 0]
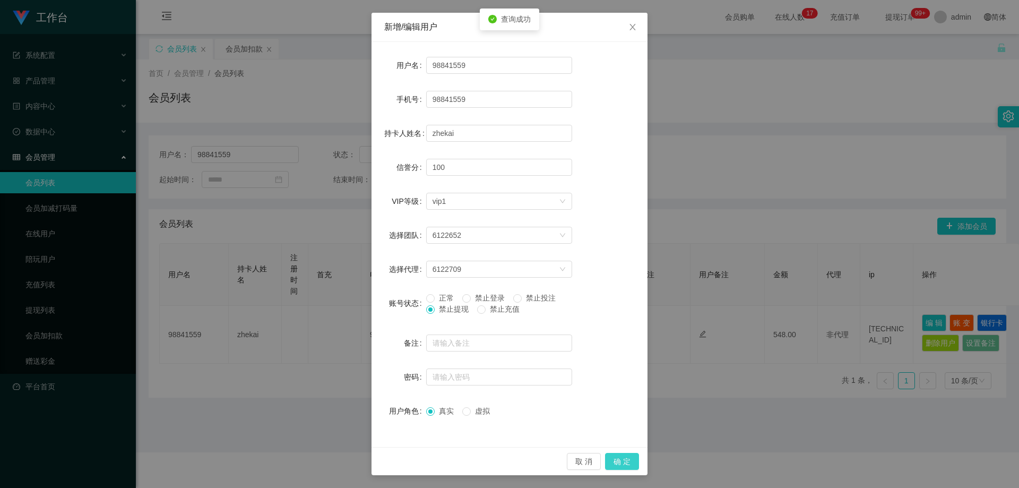
click at [617, 462] on button "确 定" at bounding box center [622, 461] width 34 height 17
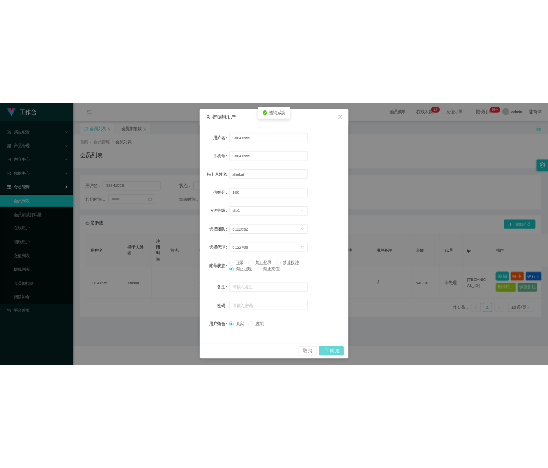
scroll to position [0, 0]
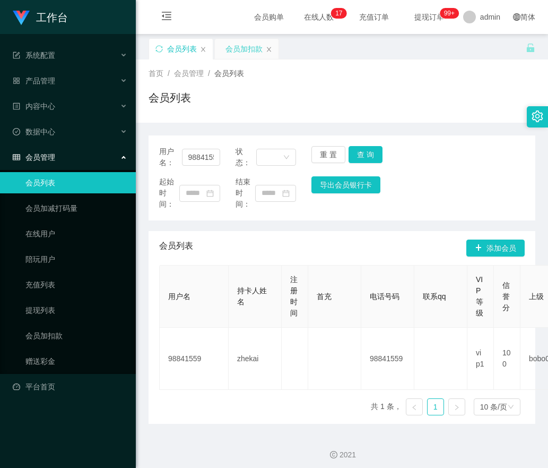
click at [231, 48] on div "会员加扣款" at bounding box center [244, 49] width 37 height 20
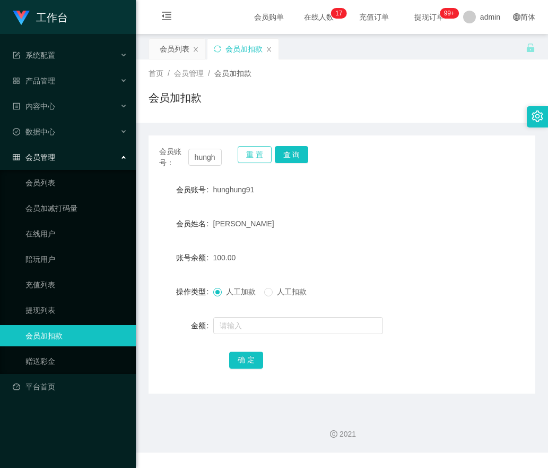
click at [246, 153] on button "重 置" at bounding box center [255, 154] width 34 height 17
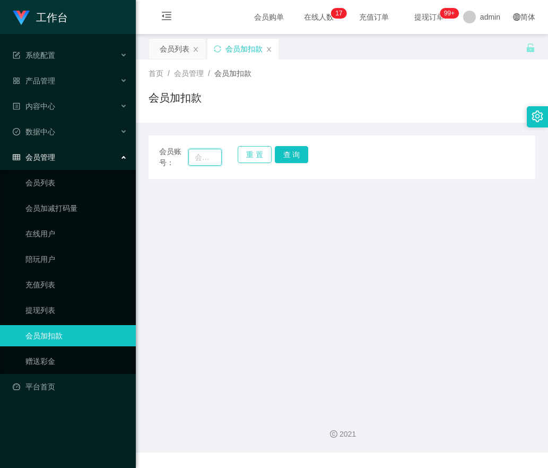
drag, startPoint x: 208, startPoint y: 153, endPoint x: 242, endPoint y: 153, distance: 34.0
click at [208, 153] on input "text" at bounding box center [205, 157] width 34 height 17
paste input "calvinc5535"
type input "calvinc5535"
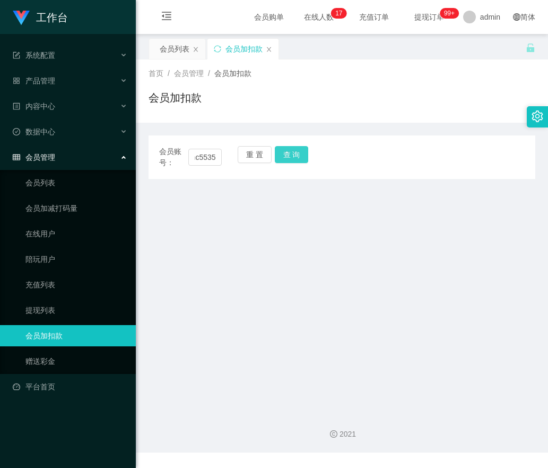
click at [286, 152] on button "查 询" at bounding box center [292, 154] width 34 height 17
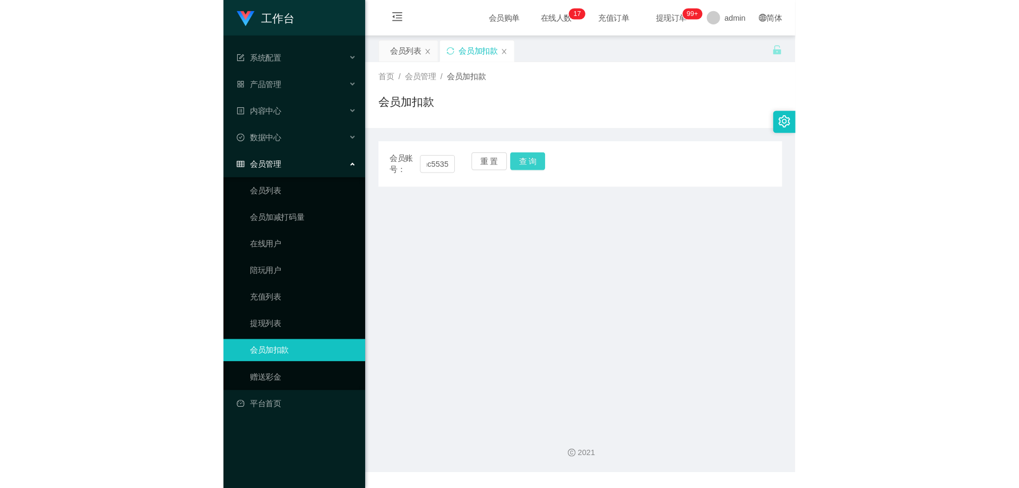
scroll to position [0, 0]
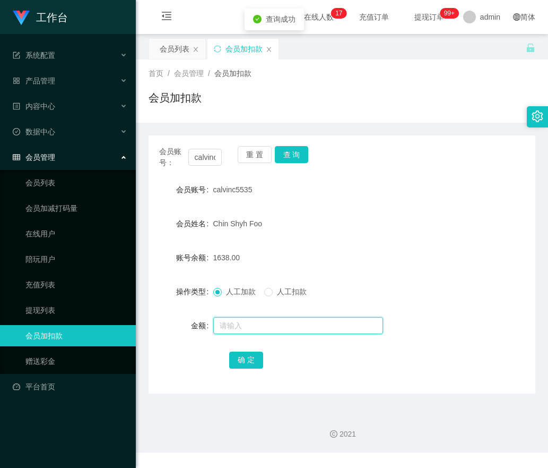
click at [243, 322] on input "text" at bounding box center [298, 325] width 170 height 17
type input "3000"
drag, startPoint x: 239, startPoint y: 354, endPoint x: 258, endPoint y: 310, distance: 48.2
click at [239, 354] on button "确 定" at bounding box center [246, 359] width 34 height 17
click at [253, 152] on button "重 置" at bounding box center [255, 154] width 34 height 17
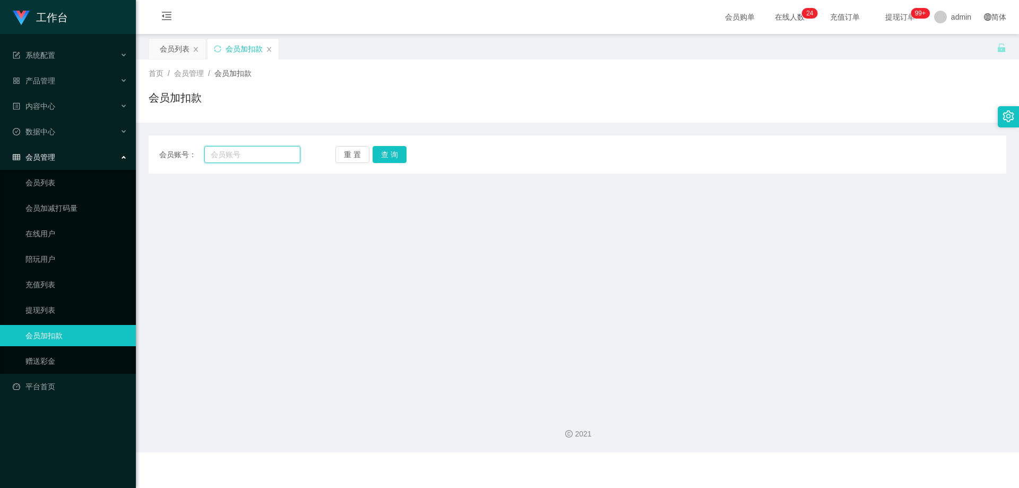
click at [240, 151] on input "text" at bounding box center [252, 154] width 96 height 17
paste input "wl888"
type input "wl888"
drag, startPoint x: 168, startPoint y: 42, endPoint x: 174, endPoint y: 50, distance: 9.4
click at [168, 42] on div "会员列表" at bounding box center [175, 49] width 30 height 20
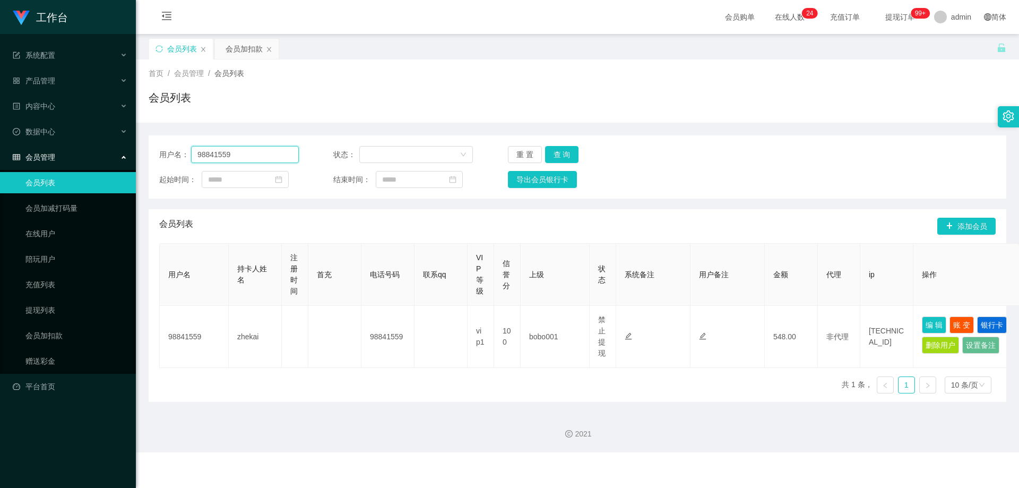
drag, startPoint x: 179, startPoint y: 148, endPoint x: 126, endPoint y: 152, distance: 52.8
click at [126, 152] on section "工作台 系统配置 产品管理 内容中心 数据中心 会员管理 会员列表 会员加减打码量 在线用户 陪玩用户 充值列表 提现列表 会员加扣款 赠送彩金 平台首页 保…" at bounding box center [509, 226] width 1019 height 452
paste input "wl888"
type input "wl888"
click at [563, 153] on button "查 询" at bounding box center [562, 154] width 34 height 17
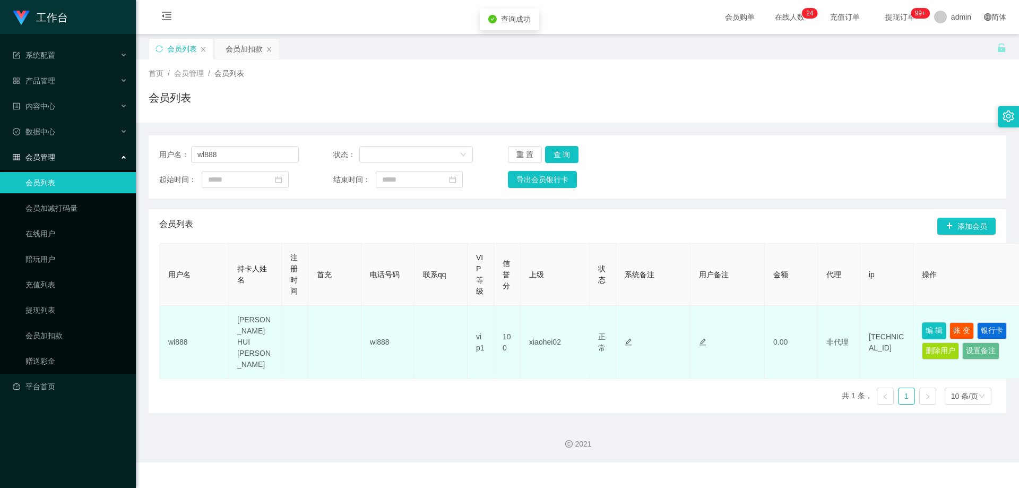
click at [936, 322] on button "编 辑" at bounding box center [934, 330] width 24 height 17
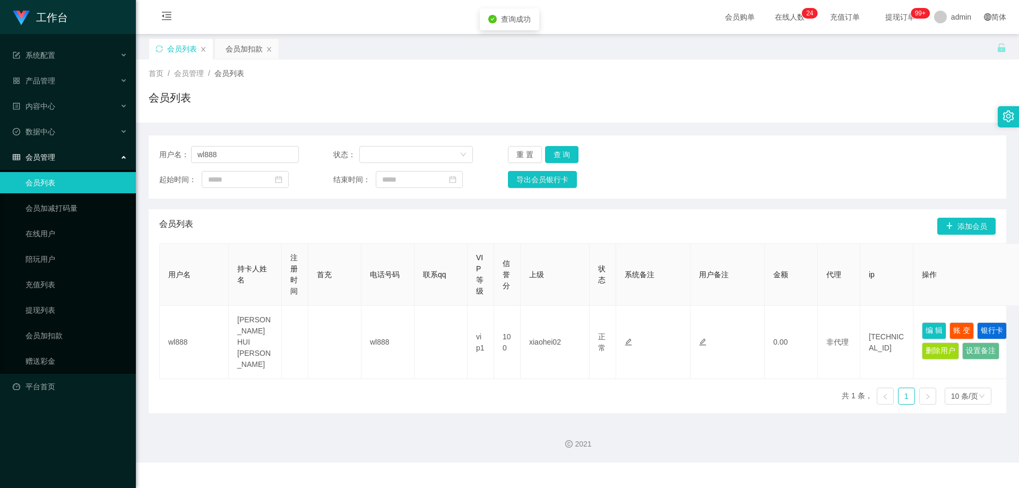
type input "wl888"
type input "[PERSON_NAME] HUI [PERSON_NAME]"
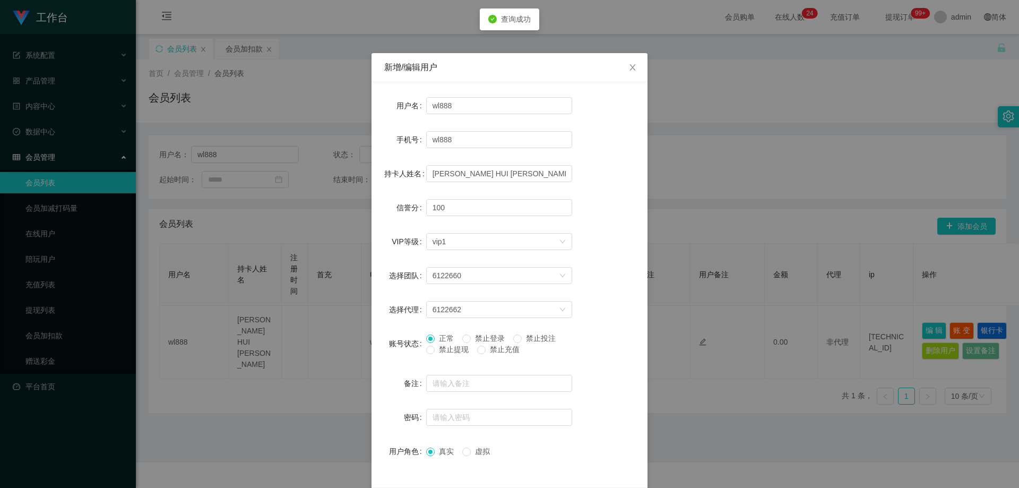
click at [460, 346] on span "禁止提现" at bounding box center [454, 349] width 38 height 8
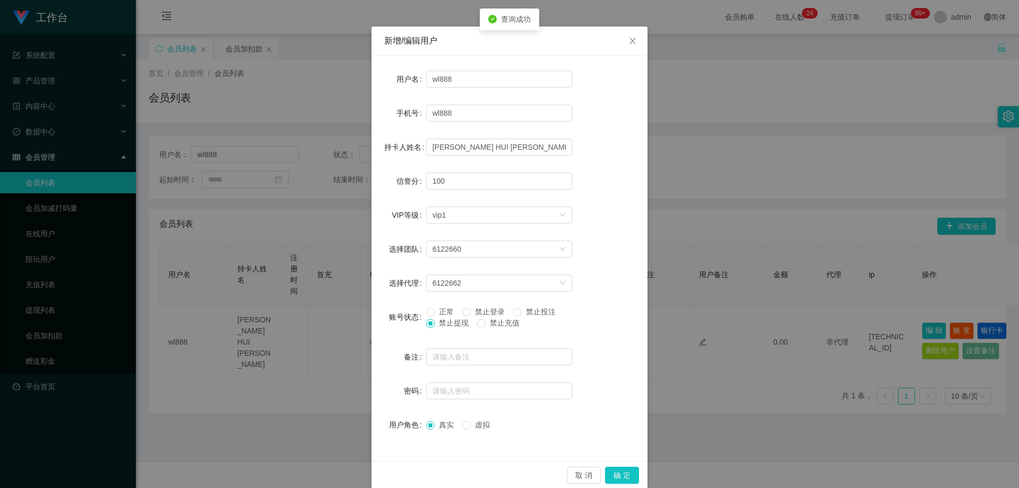
scroll to position [41, 0]
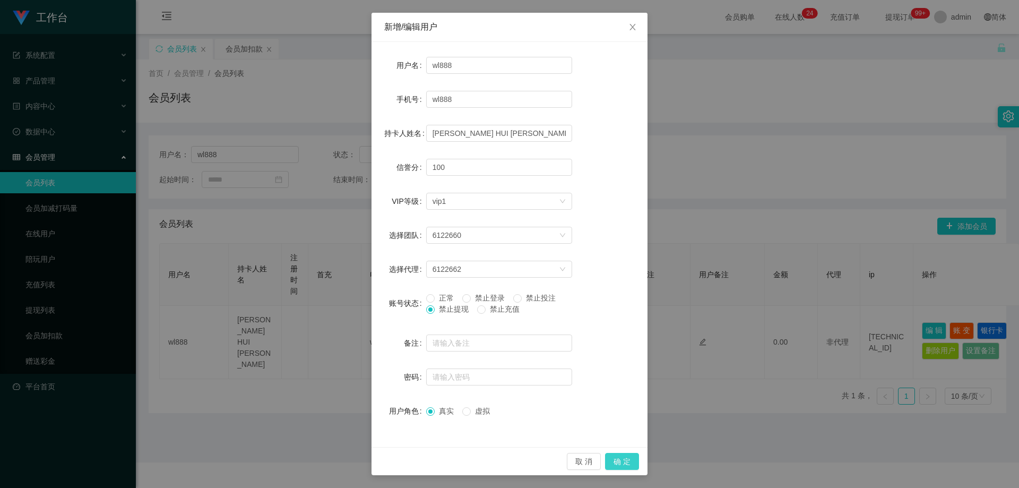
click at [615, 461] on button "确 定" at bounding box center [622, 461] width 34 height 17
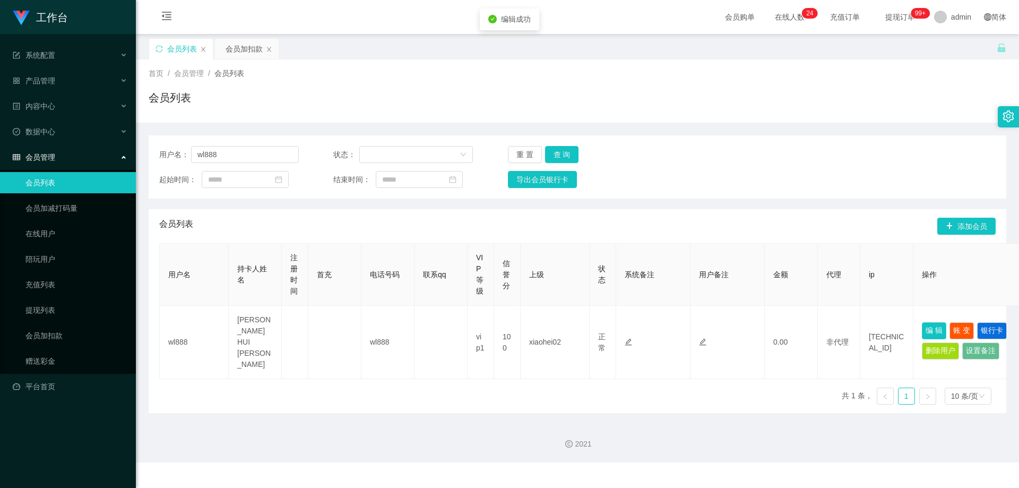
scroll to position [0, 0]
drag, startPoint x: 467, startPoint y: 212, endPoint x: 299, endPoint y: 177, distance: 171.3
click at [462, 210] on div "会员列表 添加会员" at bounding box center [577, 226] width 836 height 34
click at [90, 154] on section "工作台 系统配置 产品管理 内容中心 数据中心 会员管理 会员列表 会员加减打码量 在线用户 陪玩用户 充值列表 提现列表 会员加扣款 赠送彩金 平台首页 保…" at bounding box center [509, 231] width 1019 height 462
paste input "angeldale73"
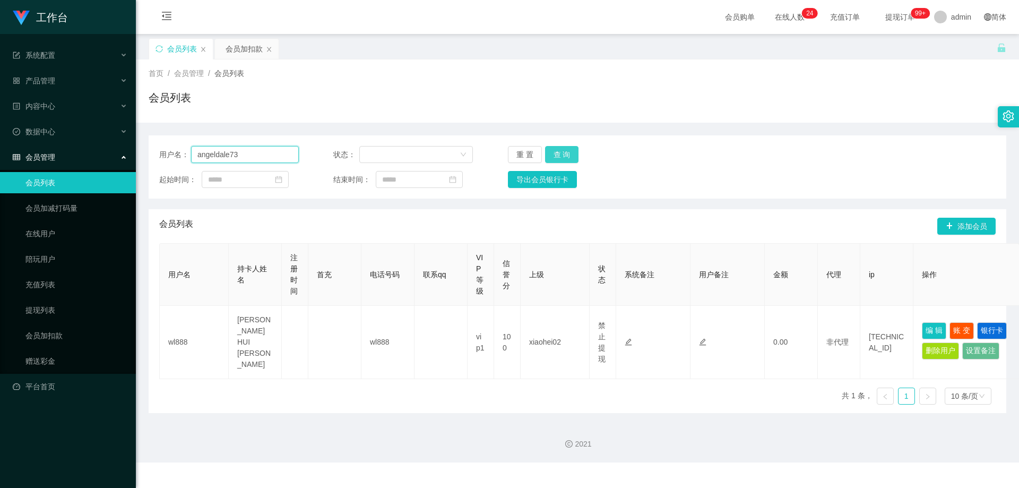
type input "angeldale73"
drag, startPoint x: 557, startPoint y: 151, endPoint x: 563, endPoint y: 154, distance: 6.2
click at [557, 151] on button "查 询" at bounding box center [562, 154] width 34 height 17
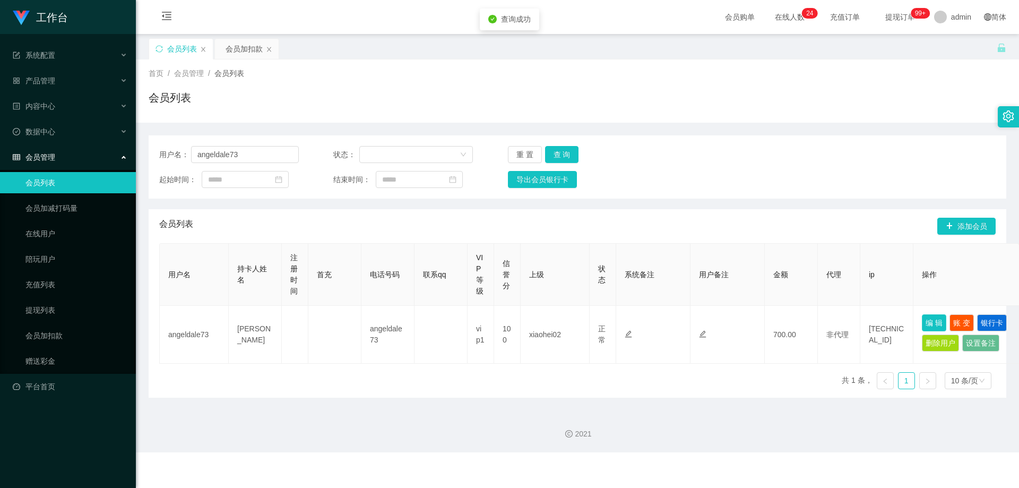
drag, startPoint x: 935, startPoint y: 320, endPoint x: 920, endPoint y: 321, distance: 15.4
click at [935, 319] on button "编 辑" at bounding box center [934, 322] width 24 height 17
type input "angeldale73"
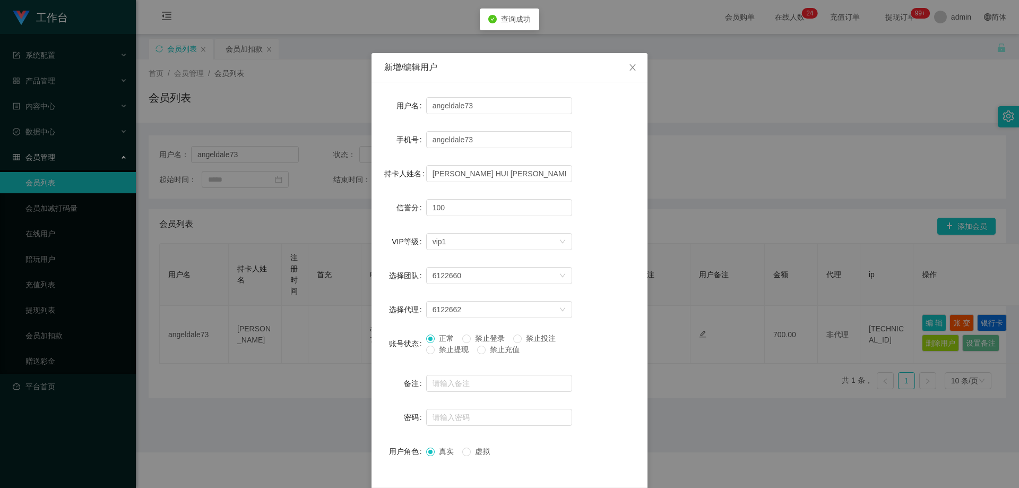
type input "[PERSON_NAME]"
drag, startPoint x: 438, startPoint y: 348, endPoint x: 493, endPoint y: 363, distance: 56.8
click at [439, 349] on span "禁止提现" at bounding box center [454, 349] width 38 height 8
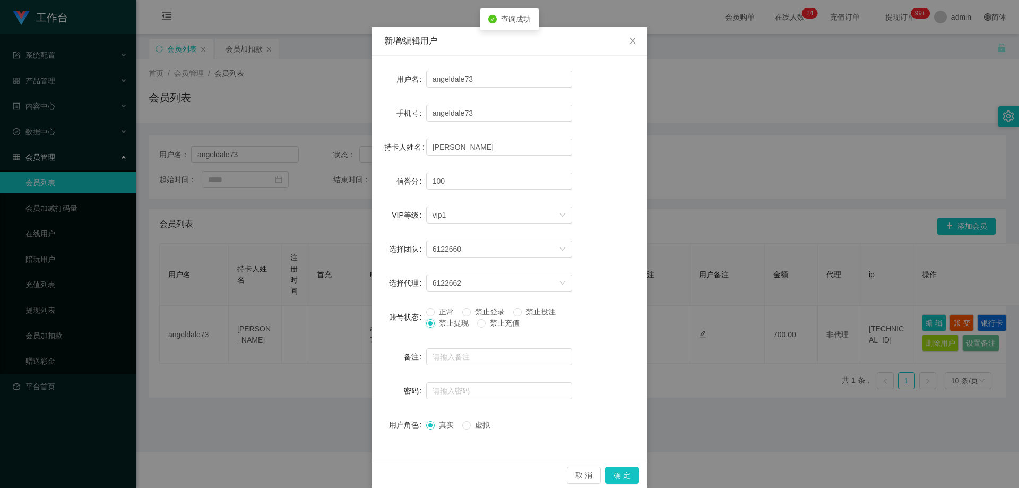
scroll to position [41, 0]
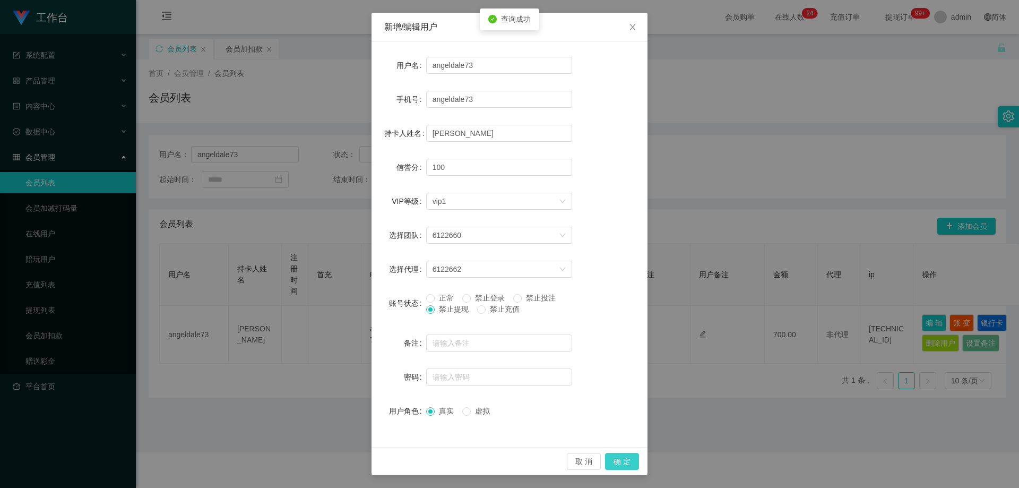
drag, startPoint x: 614, startPoint y: 459, endPoint x: 759, endPoint y: 295, distance: 218.4
click at [614, 459] on button "确 定" at bounding box center [622, 461] width 34 height 17
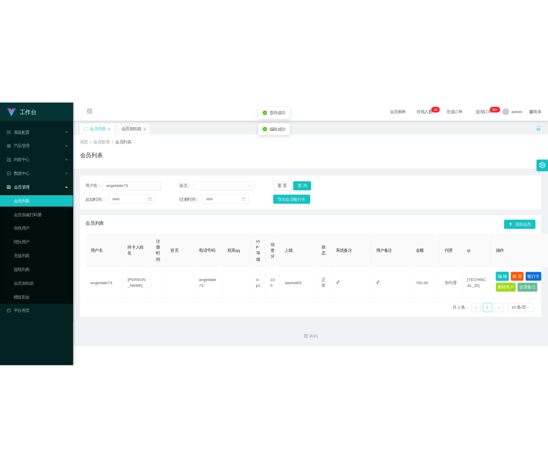
scroll to position [0, 0]
